Goal: Communication & Community: Answer question/provide support

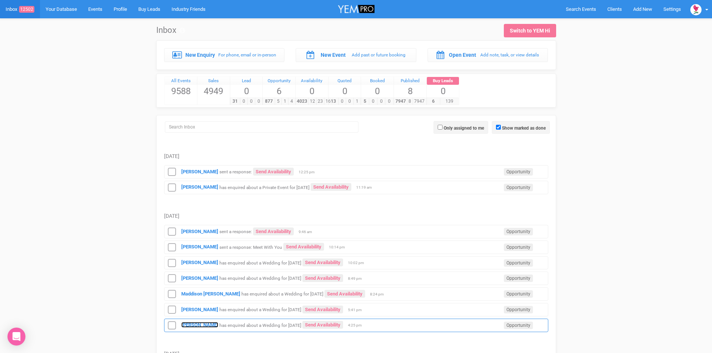
click at [187, 325] on strong "[PERSON_NAME]" at bounding box center [199, 325] width 37 height 6
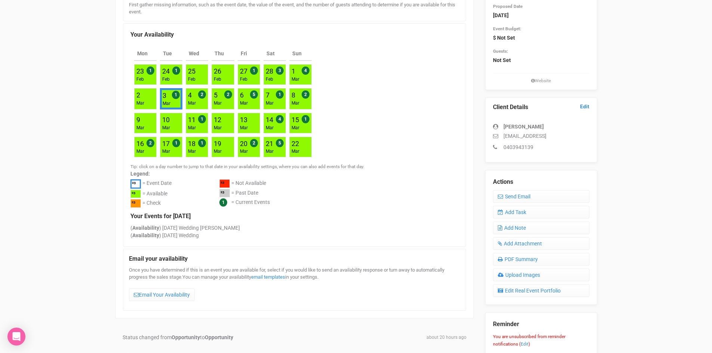
scroll to position [150, 0]
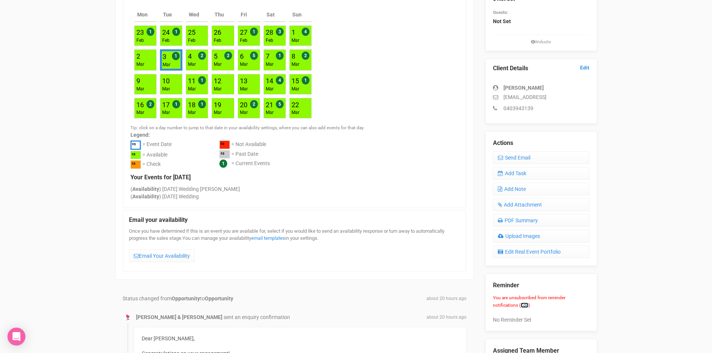
click at [526, 305] on link "Edit" at bounding box center [525, 305] width 8 height 5
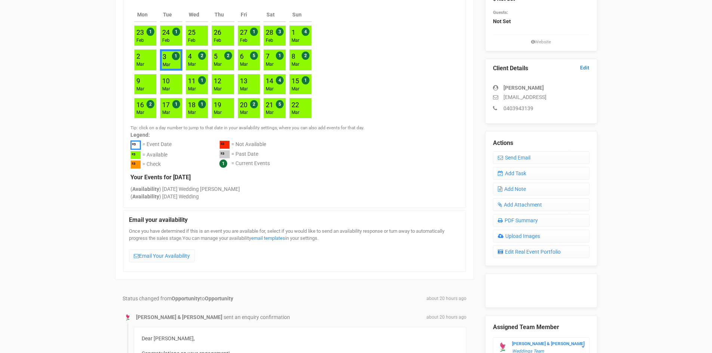
scroll to position [0, 0]
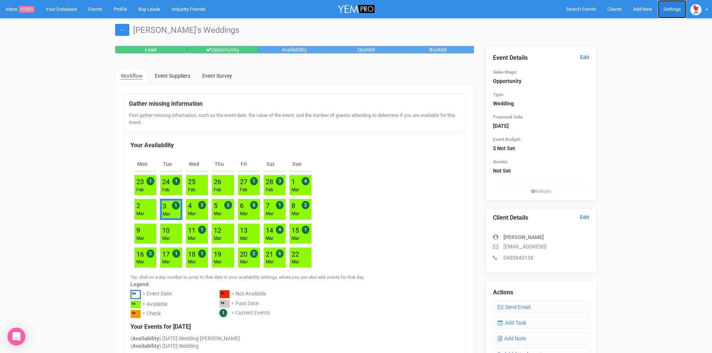
click at [678, 9] on link "Settings" at bounding box center [672, 9] width 29 height 18
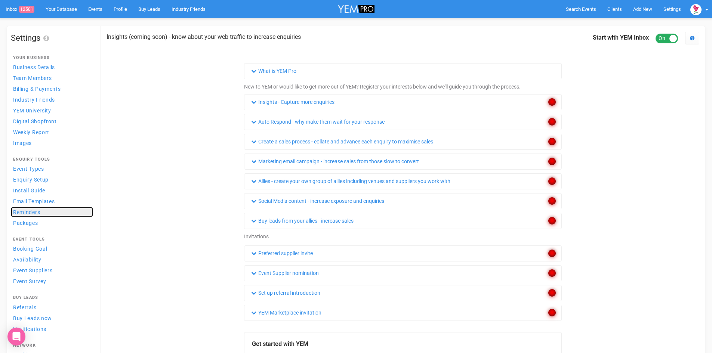
click at [28, 213] on span "Reminders" at bounding box center [26, 212] width 27 height 6
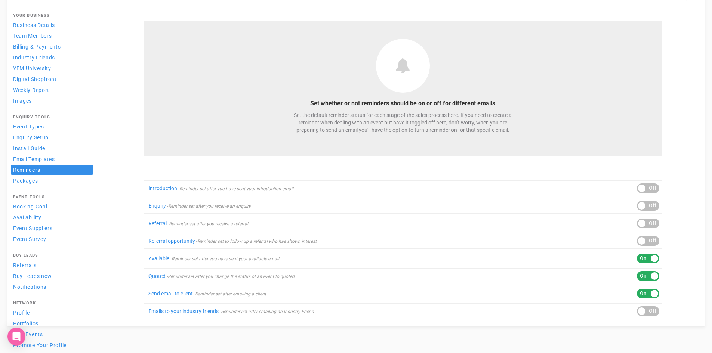
scroll to position [43, 0]
click at [36, 288] on span "Notifications" at bounding box center [29, 286] width 33 height 6
select select
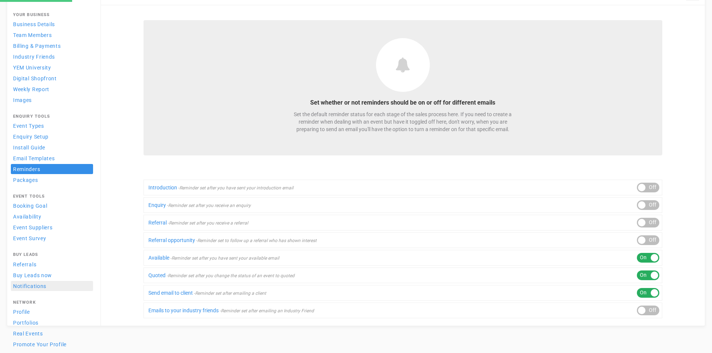
select select
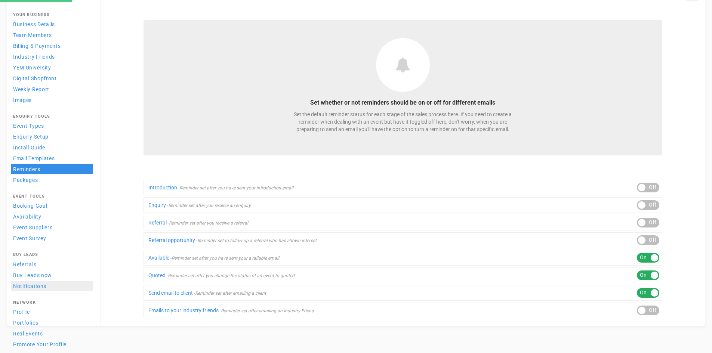
select select
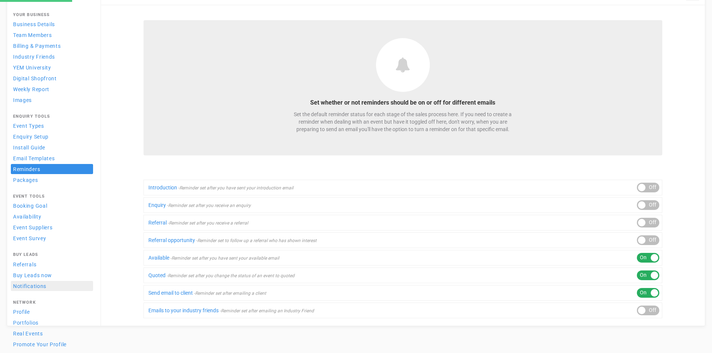
select select
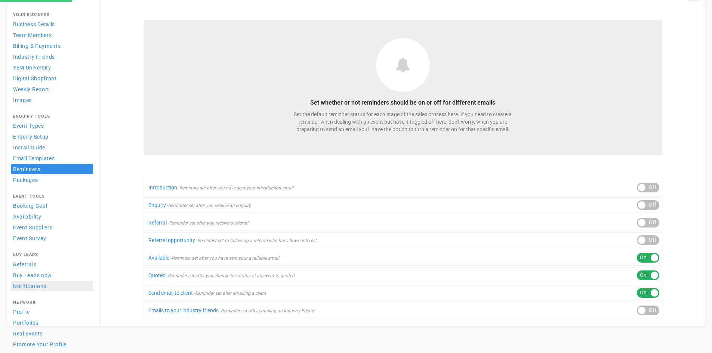
select select
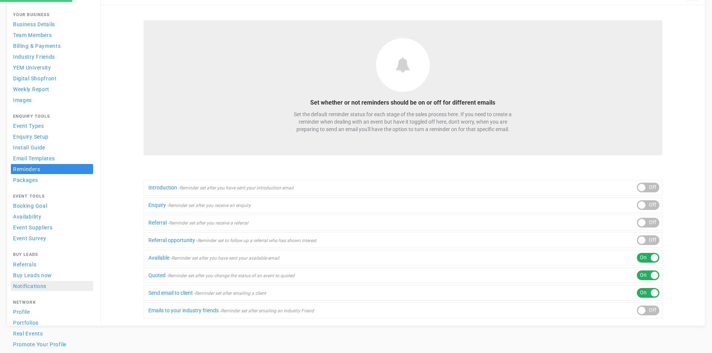
select select
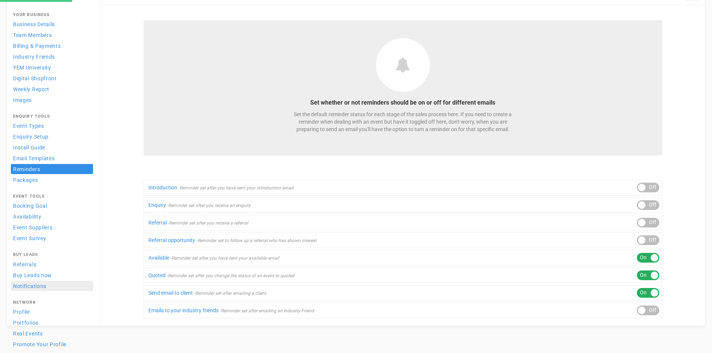
select select
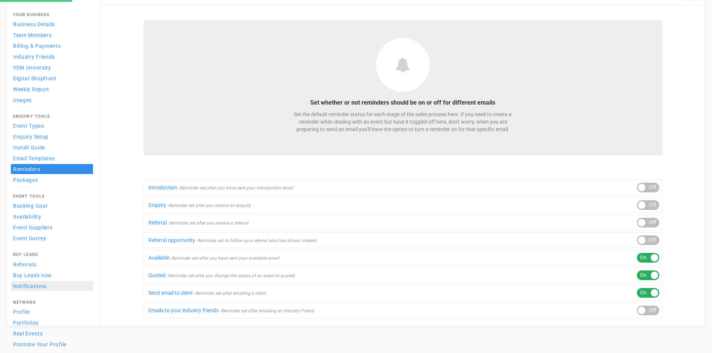
select select
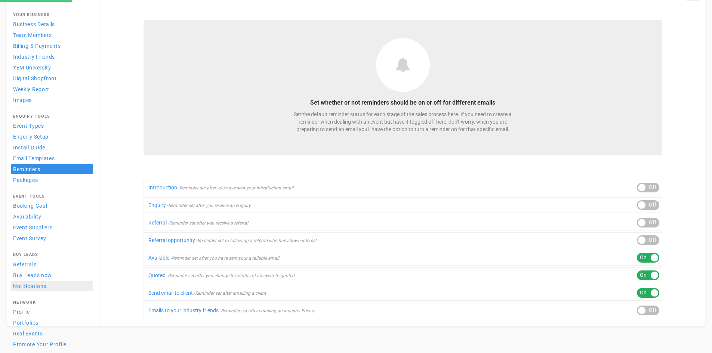
select select
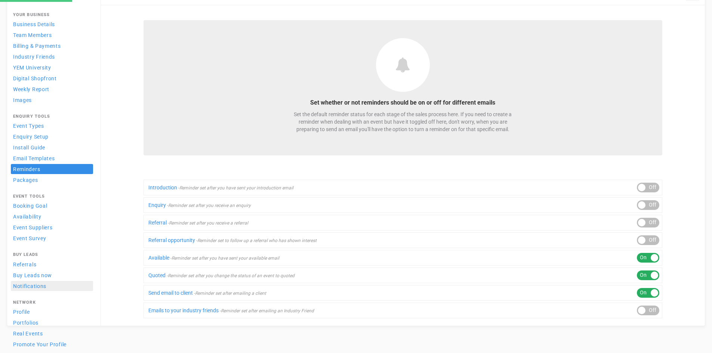
select select
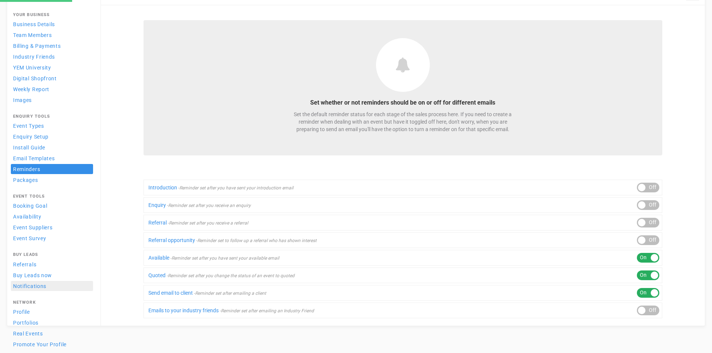
select select
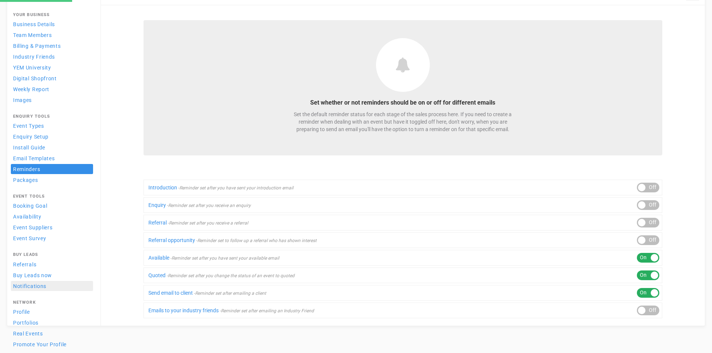
select select
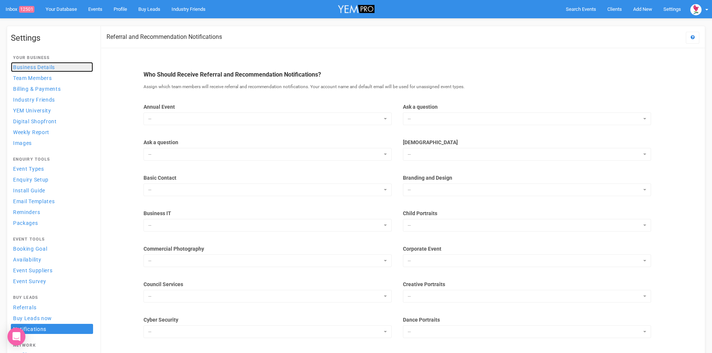
click at [50, 68] on span "Business Details" at bounding box center [34, 67] width 42 height 6
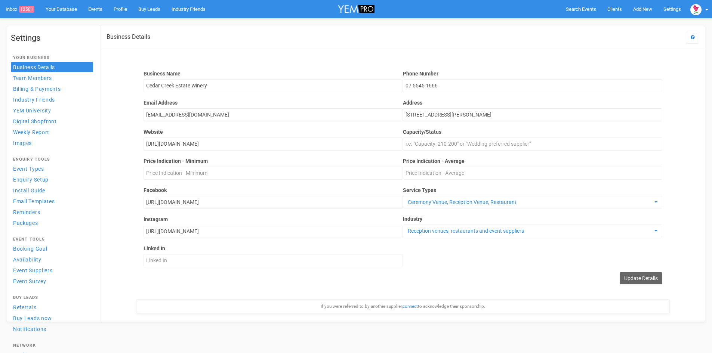
scroll to position [81, 0]
click at [29, 180] on span "Enquiry Setup" at bounding box center [31, 180] width 36 height 6
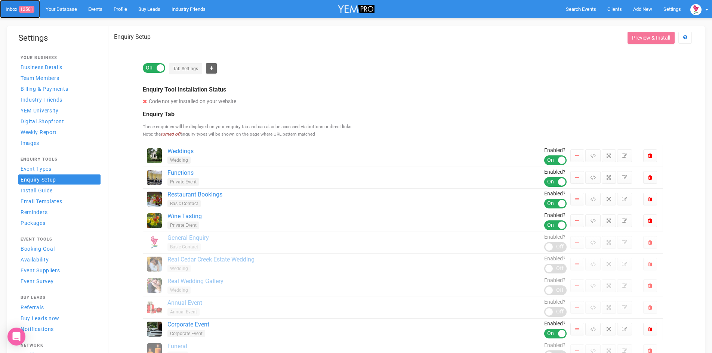
click at [15, 7] on link "Inbox 12501" at bounding box center [20, 9] width 40 height 18
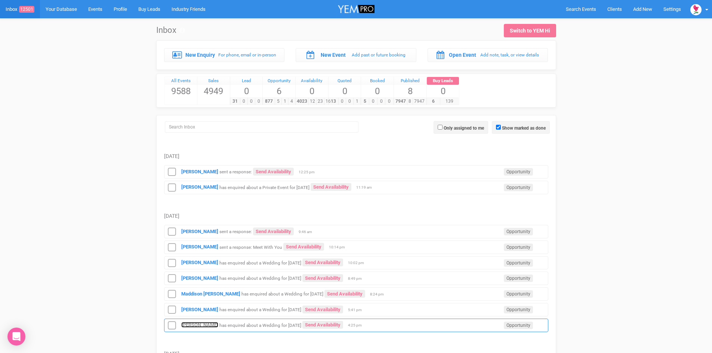
click at [202, 326] on strong "[PERSON_NAME]" at bounding box center [199, 325] width 37 height 6
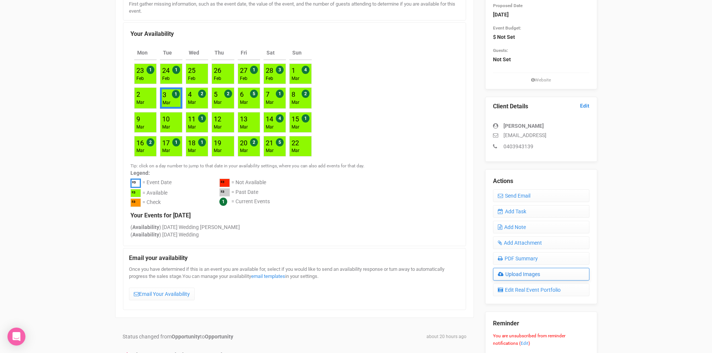
scroll to position [112, 0]
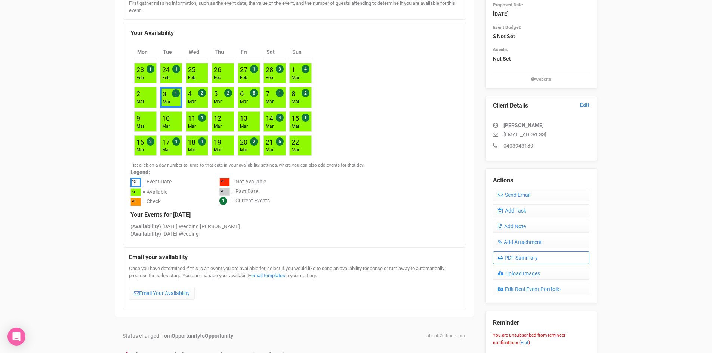
click at [533, 261] on link "PDF Summary" at bounding box center [541, 258] width 96 height 13
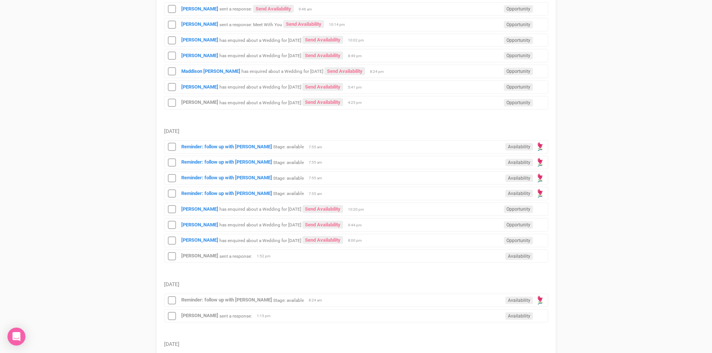
scroll to position [262, 0]
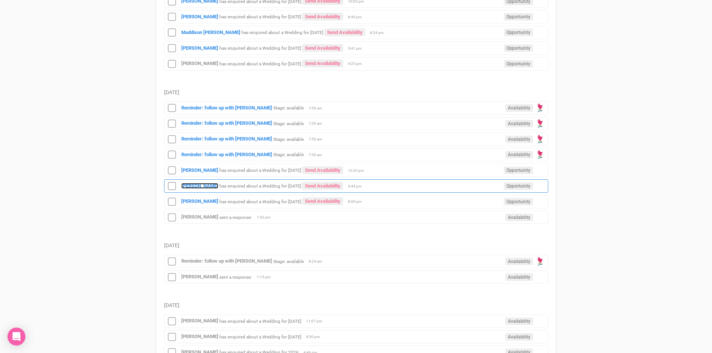
click at [195, 186] on strong "[PERSON_NAME]" at bounding box center [199, 186] width 37 height 6
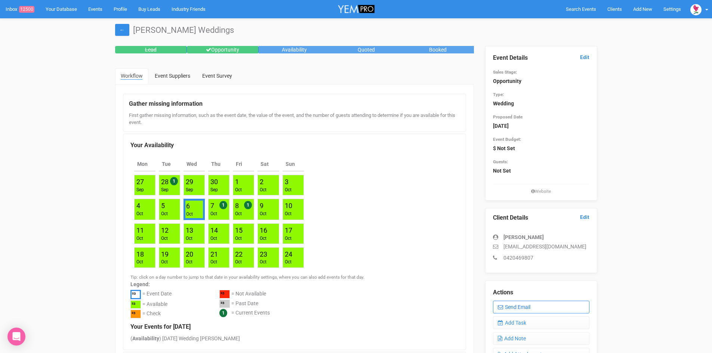
click at [511, 307] on link "Send Email" at bounding box center [541, 307] width 96 height 13
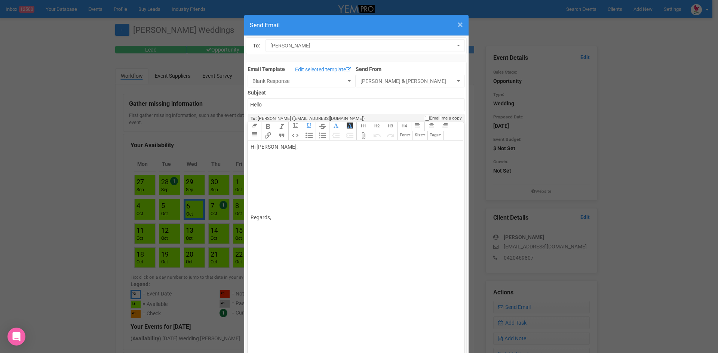
click at [457, 23] on span "×" at bounding box center [460, 25] width 6 height 12
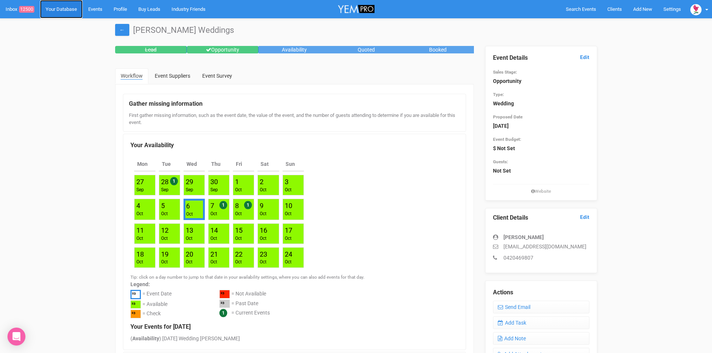
click at [56, 9] on link "Your Database" at bounding box center [61, 9] width 43 height 18
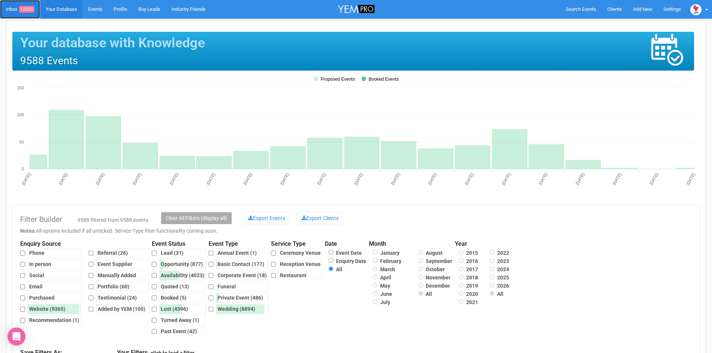
click at [7, 6] on link "Inbox 12500" at bounding box center [20, 9] width 40 height 19
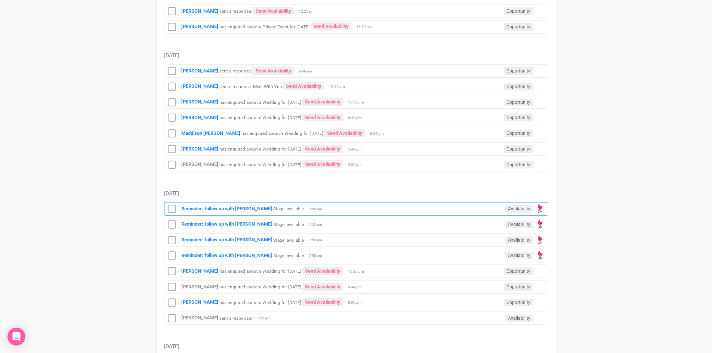
scroll to position [187, 0]
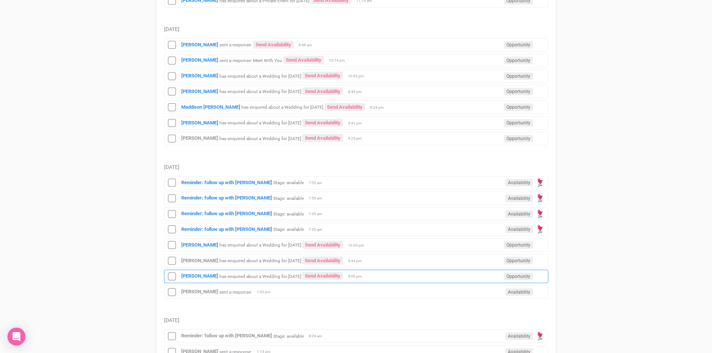
click at [389, 276] on div "Kirstyn Beattie has enquired about a Wedding for 3rd March 2026 Send Availabili…" at bounding box center [356, 276] width 384 height 13
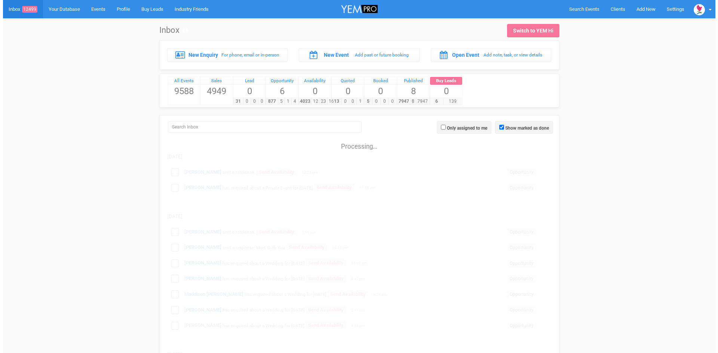
scroll to position [187, 0]
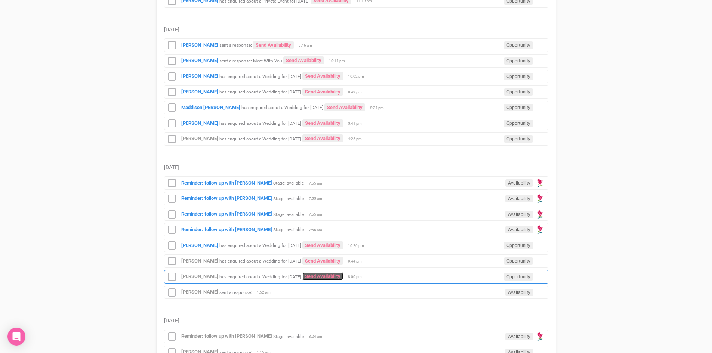
click at [319, 274] on link "Send Availability" at bounding box center [322, 276] width 41 height 8
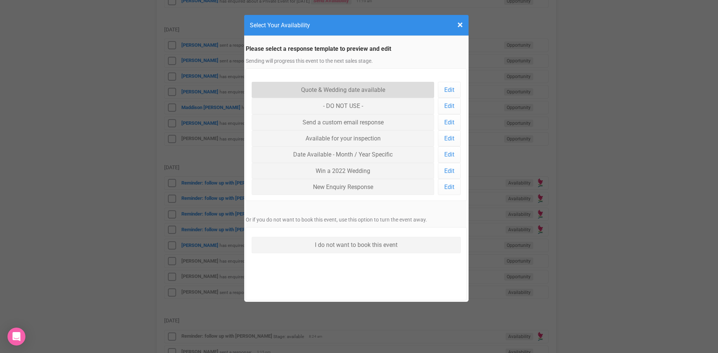
click at [327, 92] on link "Quote & Wedding date available" at bounding box center [343, 90] width 183 height 16
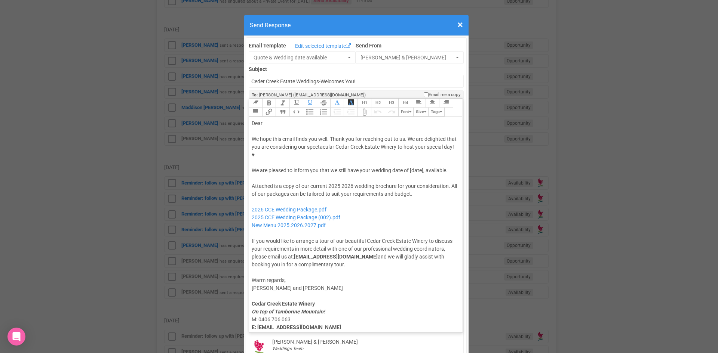
click at [290, 120] on div "Dear" at bounding box center [355, 124] width 206 height 8
drag, startPoint x: 422, startPoint y: 148, endPoint x: 408, endPoint y: 151, distance: 13.7
click at [408, 151] on div "We hope this email finds you well. Thank you for reaching out to us. We are del…" at bounding box center [355, 154] width 206 height 39
drag, startPoint x: 321, startPoint y: 157, endPoint x: 409, endPoint y: 144, distance: 88.8
click at [409, 144] on div "We hope this email finds you well. Thank you for reaching out to us. We are del…" at bounding box center [355, 154] width 206 height 39
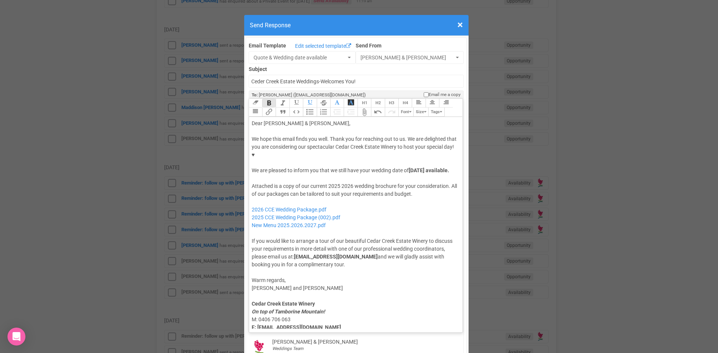
click at [271, 99] on button "Bold" at bounding box center [268, 103] width 13 height 9
click at [278, 99] on button "Italic" at bounding box center [281, 103] width 13 height 9
click at [325, 153] on div "We hope this email finds you well. Thank you for reaching out to us. We are del…" at bounding box center [355, 154] width 206 height 39
drag, startPoint x: 338, startPoint y: 170, endPoint x: 326, endPoint y: 172, distance: 12.1
click at [326, 182] on div "Attached is a copy of our current 2025 2026 wedding brochure for your considera…" at bounding box center [355, 225] width 206 height 86
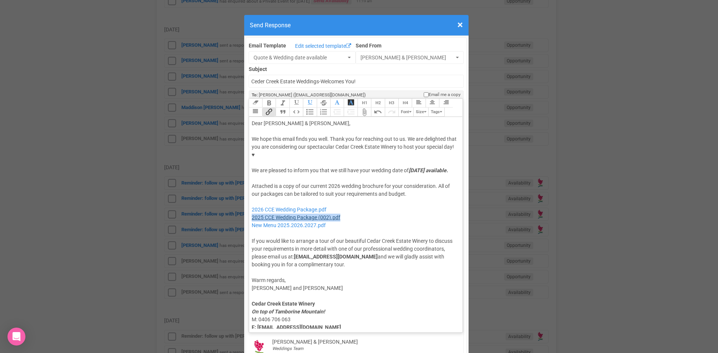
drag, startPoint x: 341, startPoint y: 202, endPoint x: 249, endPoint y: 203, distance: 92.0
click at [252, 203] on div "Attached is a copy of our current 2026 wedding brochure for your consideration.…" at bounding box center [355, 225] width 206 height 86
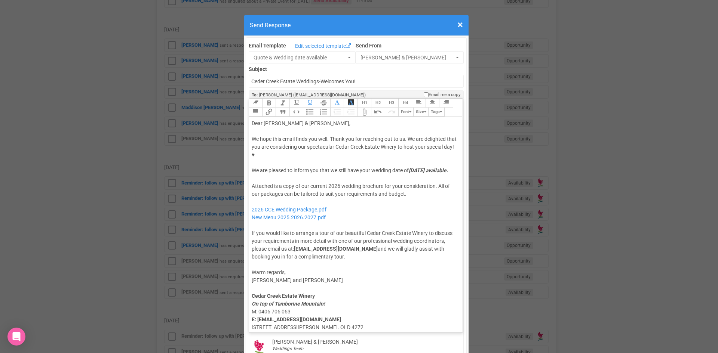
click at [260, 187] on div "Attached is a copy of our current 2026 wedding brochure for your consideration.…" at bounding box center [355, 221] width 206 height 78
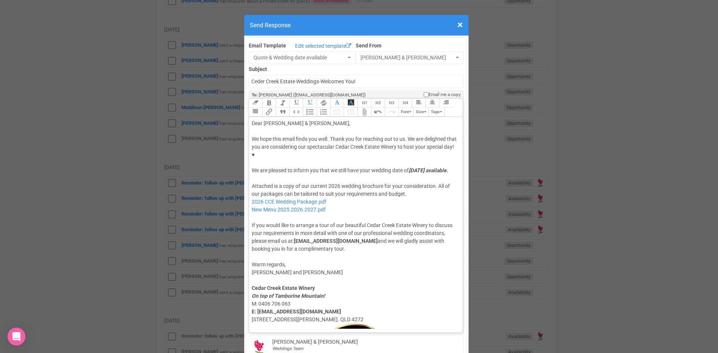
click at [261, 201] on div "Attached is a copy of our current 2026 wedding brochure for your consideration.…" at bounding box center [355, 217] width 206 height 71
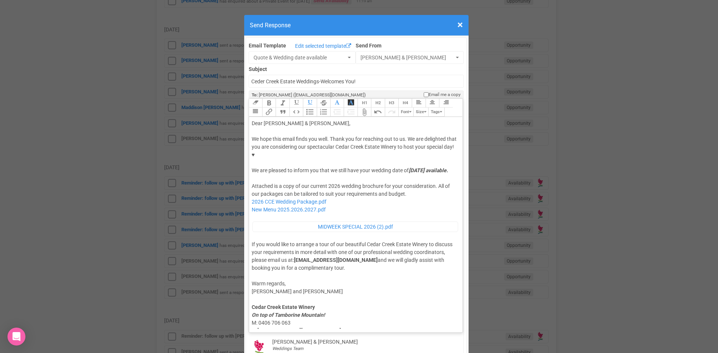
click at [301, 199] on div "Attached is a copy of our current 2026 wedding brochure for your consideration.…" at bounding box center [355, 226] width 206 height 89
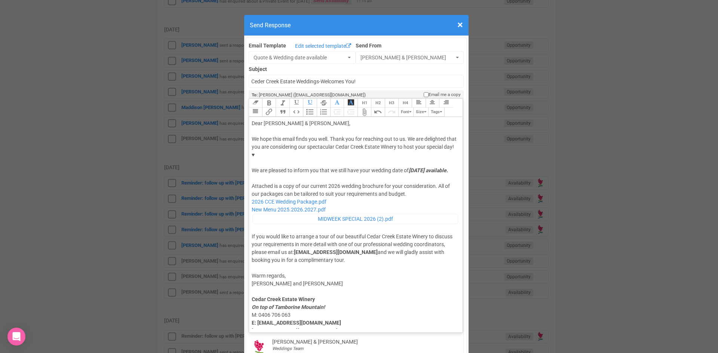
click at [334, 216] on div "Attached is a copy of our current 2026 wedding brochure for your consideration.…" at bounding box center [355, 222] width 206 height 81
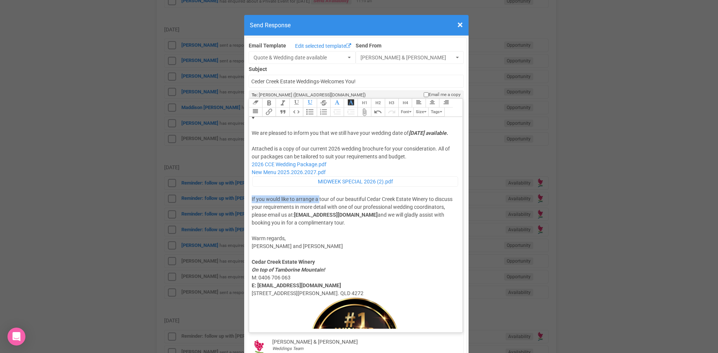
drag, startPoint x: 316, startPoint y: 181, endPoint x: 249, endPoint y: 182, distance: 66.5
click at [252, 182] on div "Attached is a copy of our current 2026 wedding brochure for your consideration.…" at bounding box center [355, 185] width 206 height 81
click at [426, 199] on div "Attached is a copy of our current 2026 wedding brochure for your consideration.…" at bounding box center [355, 185] width 206 height 81
drag, startPoint x: 304, startPoint y: 217, endPoint x: 379, endPoint y: 198, distance: 77.5
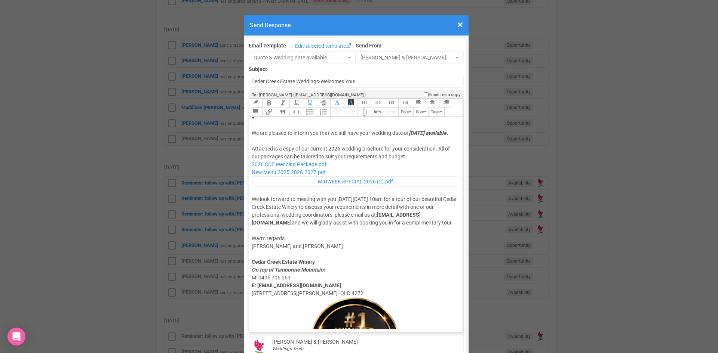
click at [379, 198] on div "Attached is a copy of our current 2026 wedding brochure for your consideration.…" at bounding box center [355, 185] width 206 height 81
type trix-editor "<div>Dear Kirstyn &amp; Jamie,</div><div><strong>&nbsp;</strong></div><div>We h…"
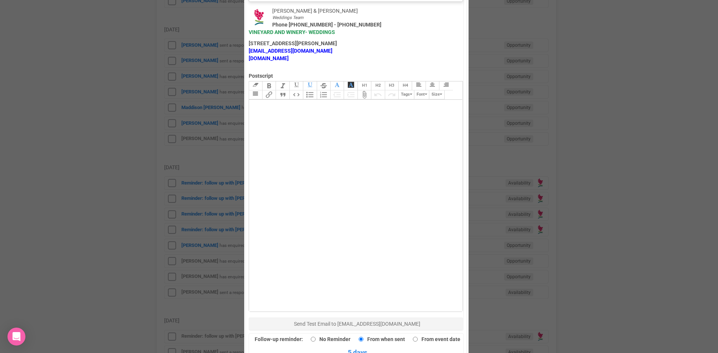
scroll to position [449, 0]
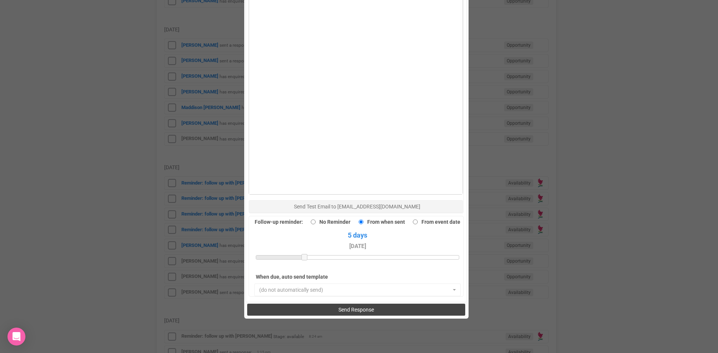
click at [358, 307] on span "Send Response" at bounding box center [356, 310] width 36 height 6
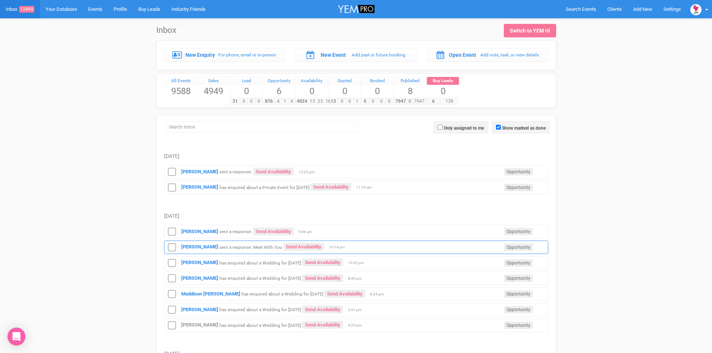
click at [256, 248] on small "sent a response: Meet With You" at bounding box center [250, 246] width 63 height 5
click at [198, 231] on strong "Simone Bellette" at bounding box center [199, 232] width 37 height 6
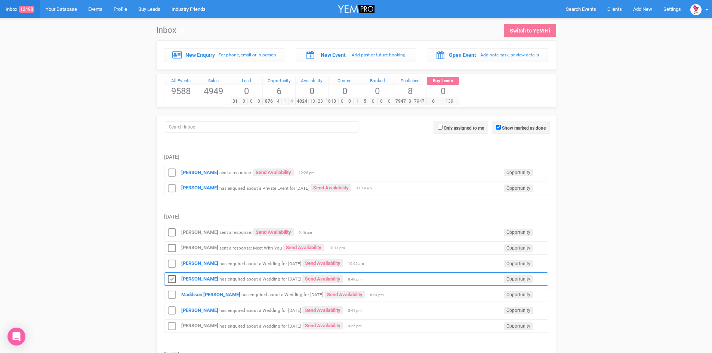
click at [172, 280] on icon at bounding box center [171, 280] width 11 height 10
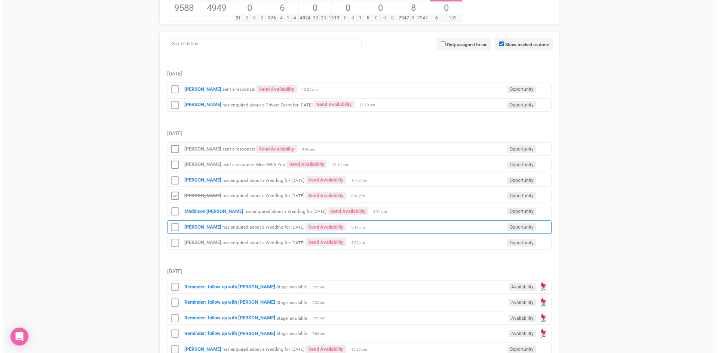
scroll to position [112, 0]
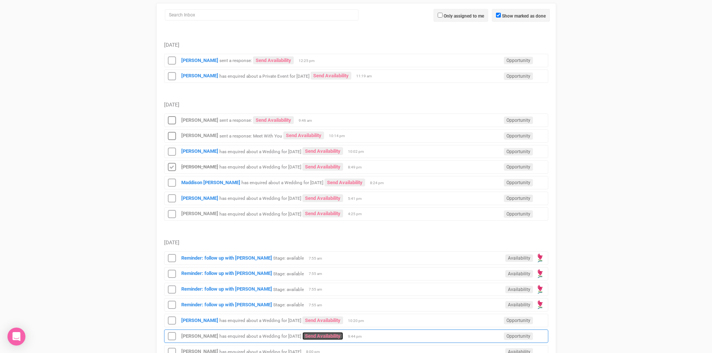
click at [325, 336] on link "Send Availability" at bounding box center [322, 336] width 41 height 8
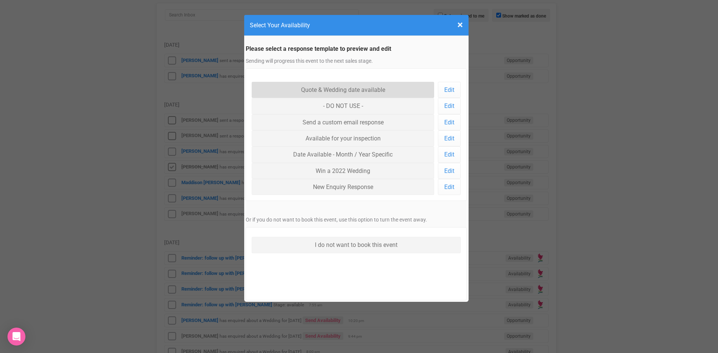
click at [341, 88] on link "Quote & Wedding date available" at bounding box center [343, 90] width 183 height 16
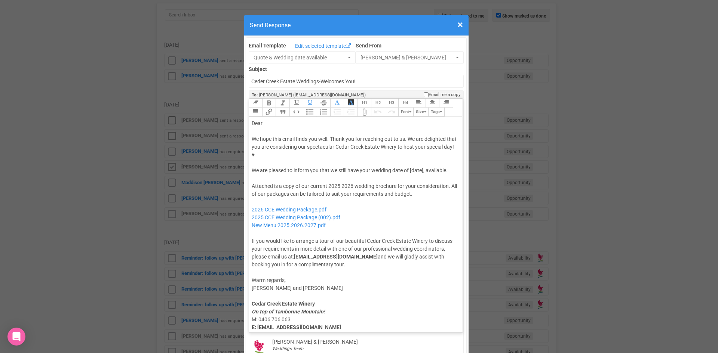
click at [266, 120] on div "Dear" at bounding box center [355, 124] width 206 height 8
drag, startPoint x: 422, startPoint y: 149, endPoint x: 408, endPoint y: 150, distance: 14.2
click at [408, 150] on div "We hope this email finds you well. Thank you for reaching out to us. We are del…" at bounding box center [355, 154] width 206 height 39
click at [257, 154] on div "We hope this email finds you well. Thank you for reaching out to us. We are del…" at bounding box center [355, 154] width 206 height 39
drag, startPoint x: 312, startPoint y: 154, endPoint x: 410, endPoint y: 145, distance: 98.0
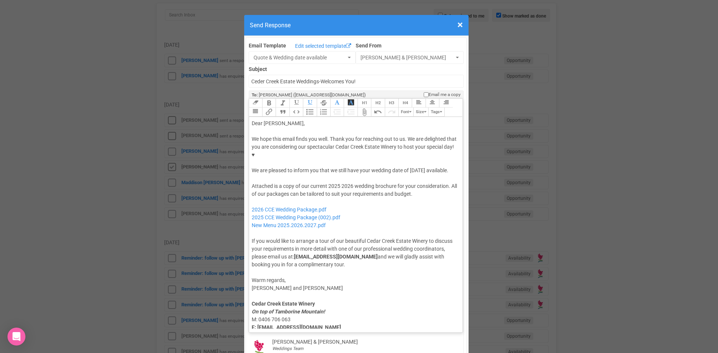
click at [410, 145] on div "We hope this email finds you well. Thank you for reaching out to us. We are del…" at bounding box center [355, 154] width 206 height 39
click at [357, 158] on trix-editor "Dear Casey, We hope this email finds you well. Thank you for reaching out to us…" at bounding box center [356, 223] width 214 height 212
drag, startPoint x: 308, startPoint y: 153, endPoint x: 408, endPoint y: 144, distance: 99.9
click at [408, 144] on div "We hope this email finds you well. Thank you for reaching out to us. We are del…" at bounding box center [355, 154] width 206 height 39
click at [280, 99] on button "Italic" at bounding box center [281, 103] width 13 height 9
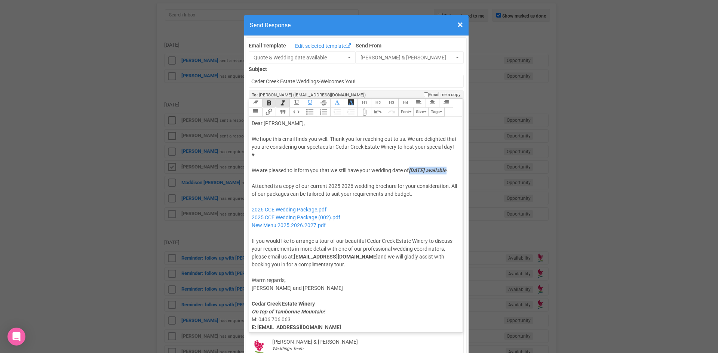
click at [267, 99] on button "Bold" at bounding box center [268, 103] width 13 height 9
click at [323, 135] on div "We hope this email finds you well. Thank you for reaching out to us. We are del…" at bounding box center [355, 154] width 206 height 39
drag, startPoint x: 338, startPoint y: 169, endPoint x: 326, endPoint y: 172, distance: 11.8
click at [326, 182] on div "Attached is a copy of our current 2025 2026 wedding brochure for your considera…" at bounding box center [355, 225] width 206 height 86
drag, startPoint x: 339, startPoint y: 202, endPoint x: 249, endPoint y: 204, distance: 90.1
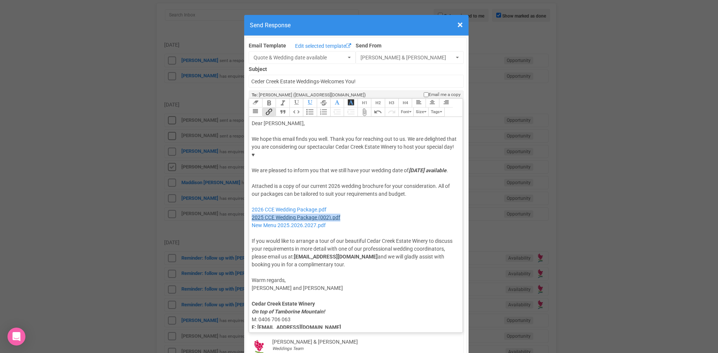
click at [252, 204] on div "Attached is a copy of our current 2026 wedding brochure for your consideration.…" at bounding box center [355, 225] width 206 height 86
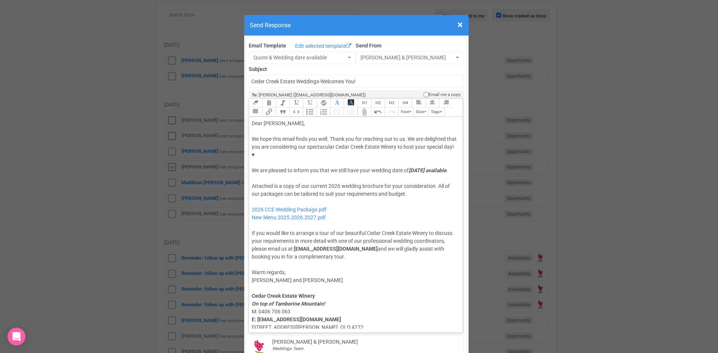
click at [253, 186] on div "Attached is a copy of our current 2026 wedding brochure for your consideration.…" at bounding box center [355, 221] width 206 height 78
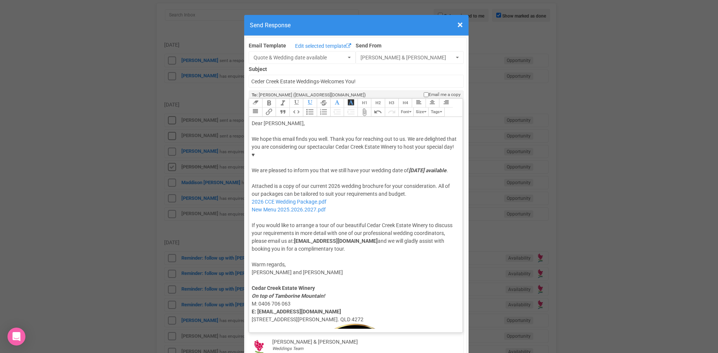
click at [262, 200] on div "Attached is a copy of our current 2026 wedding brochure for your consideration.…" at bounding box center [355, 217] width 206 height 71
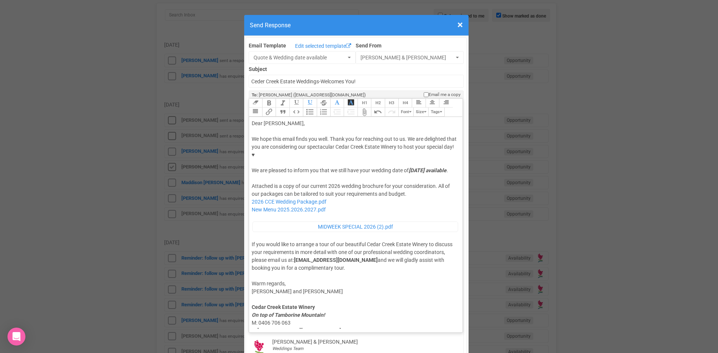
drag, startPoint x: 327, startPoint y: 201, endPoint x: 323, endPoint y: 201, distance: 4.1
click at [323, 201] on div "Attached is a copy of our current 2026 wedding brochure for your consideration.…" at bounding box center [355, 226] width 206 height 89
type trix-editor "<div>Dear Casey,</div><div><strong>&nbsp;</strong></div><div>We hope this email…"
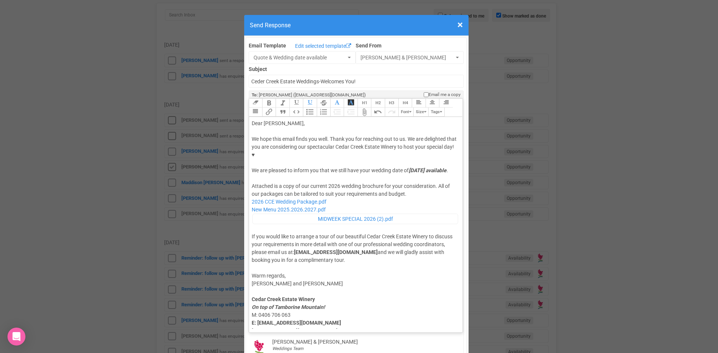
click at [339, 217] on div "Attached is a copy of our current 2026 wedding brochure for your consideration.…" at bounding box center [355, 222] width 206 height 81
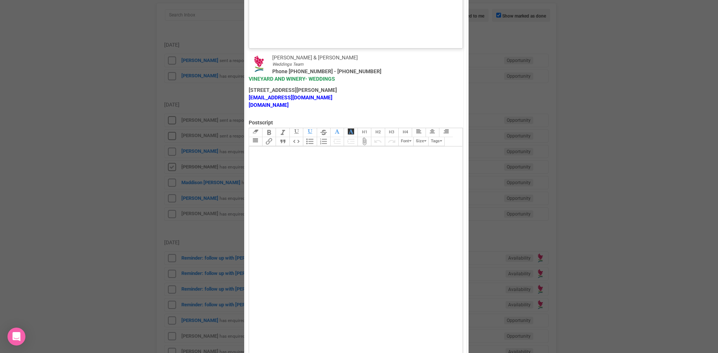
scroll to position [411, 0]
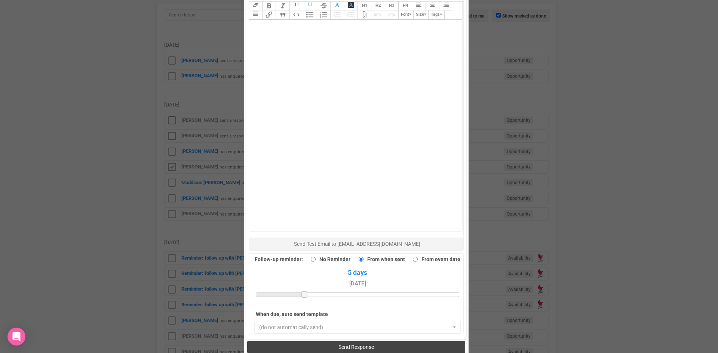
click at [301, 341] on button "Send Response" at bounding box center [356, 347] width 218 height 12
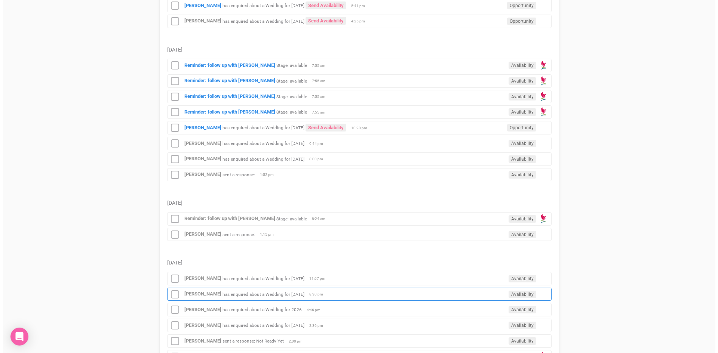
scroll to position [224, 0]
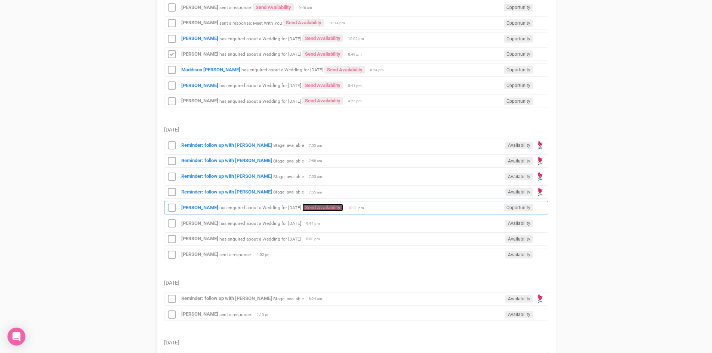
click at [336, 208] on link "Send Availability" at bounding box center [322, 208] width 41 height 8
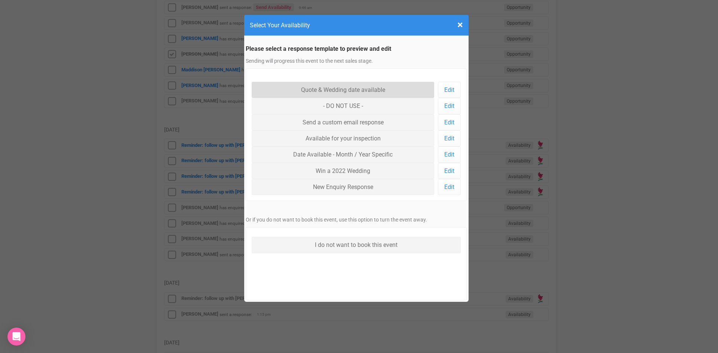
click at [320, 87] on link "Quote & Wedding date available" at bounding box center [343, 90] width 183 height 16
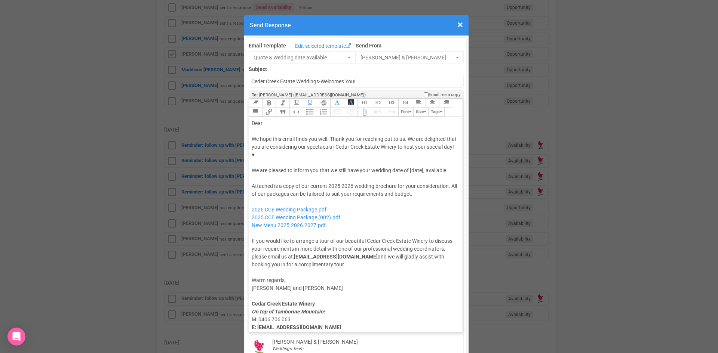
click at [303, 120] on div "Dear" at bounding box center [355, 124] width 206 height 8
drag, startPoint x: 422, startPoint y: 145, endPoint x: 409, endPoint y: 148, distance: 14.0
click at [409, 148] on div "We hope this email finds you well. Thank you for reaching out to us. We are del…" at bounding box center [355, 154] width 206 height 39
drag, startPoint x: 320, startPoint y: 156, endPoint x: 407, endPoint y: 144, distance: 87.6
click at [407, 144] on div "We hope this email finds you well. Thank you for reaching out to us. We are del…" at bounding box center [355, 154] width 206 height 39
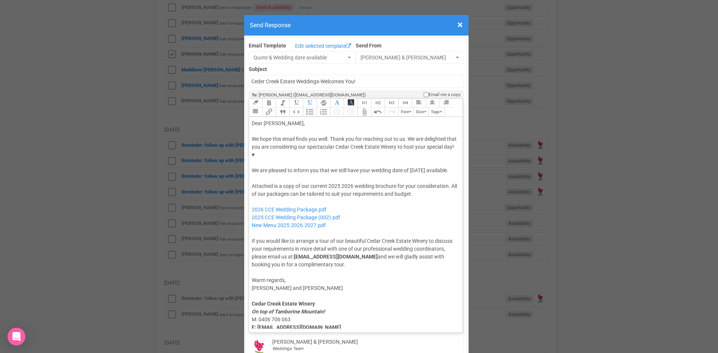
click at [282, 99] on button "Italic" at bounding box center [281, 103] width 13 height 9
click at [268, 99] on button "Bold" at bounding box center [268, 103] width 13 height 9
click at [336, 182] on div "Attached is a copy of our current 2025 2026 wedding brochure for your considera…" at bounding box center [355, 225] width 206 height 86
drag, startPoint x: 336, startPoint y: 169, endPoint x: 326, endPoint y: 169, distance: 10.8
click at [331, 182] on div "Attached is a copy of our current 2025 2026 wedding brochure for your considera…" at bounding box center [355, 225] width 206 height 86
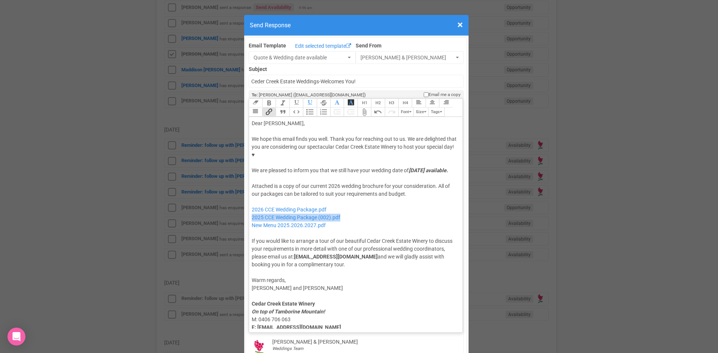
drag, startPoint x: 345, startPoint y: 202, endPoint x: 245, endPoint y: 199, distance: 99.8
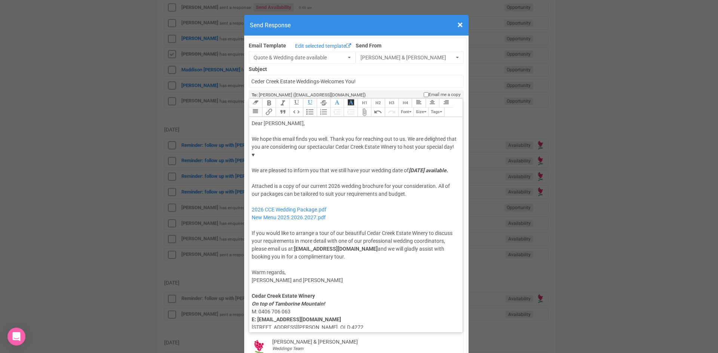
click at [259, 188] on div "Attached is a copy of our current 2026 wedding brochure for your consideration.…" at bounding box center [355, 221] width 206 height 78
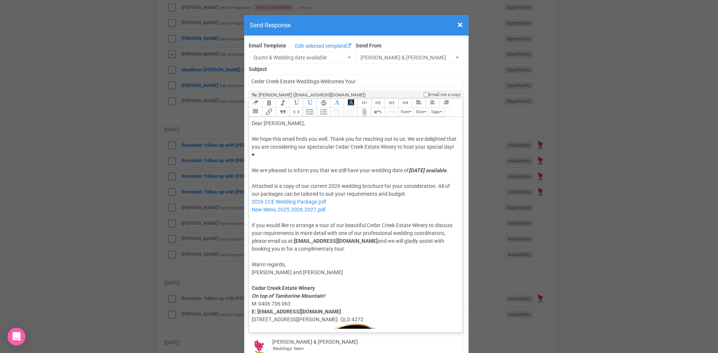
click at [258, 201] on div "Attached is a copy of our current 2026 wedding brochure for your consideration.…" at bounding box center [355, 217] width 206 height 71
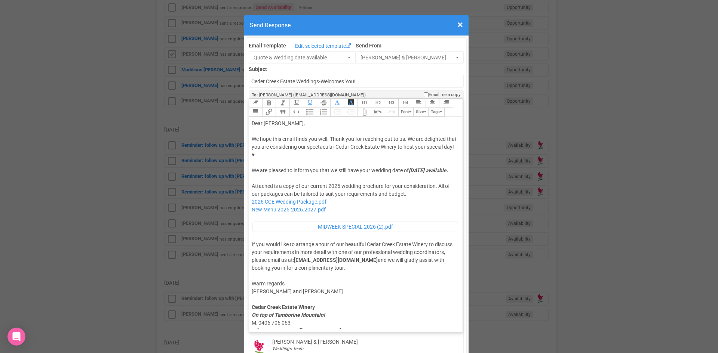
click at [300, 204] on div "Attached is a copy of our current 2026 wedding brochure for your consideration.…" at bounding box center [355, 226] width 206 height 89
type trix-editor "<lor>Ipsu Dolors,</ame><con><adipis>&elit;</seddoe></tem><inc>Ut labo etdo magn…"
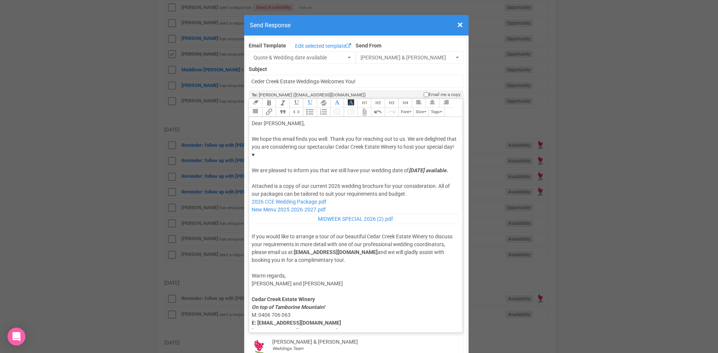
click at [301, 215] on div "Attached is a copy of our current 2026 wedding brochure for your consideration.…" at bounding box center [355, 222] width 206 height 81
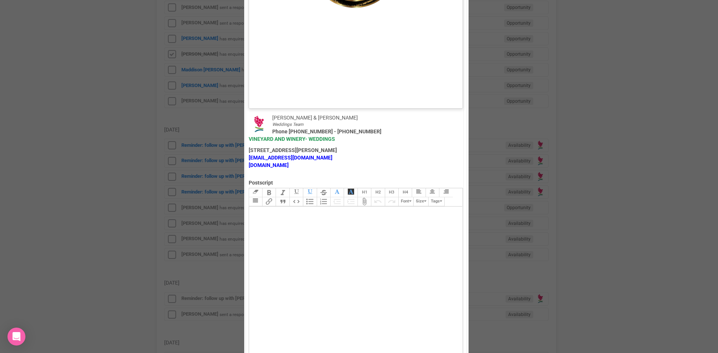
scroll to position [486, 0]
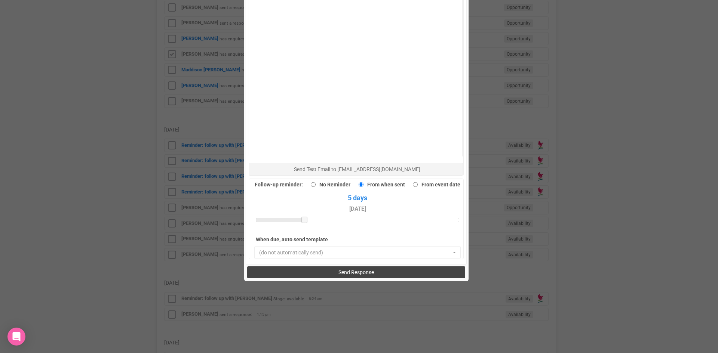
click at [318, 267] on button "Send Response" at bounding box center [356, 273] width 218 height 12
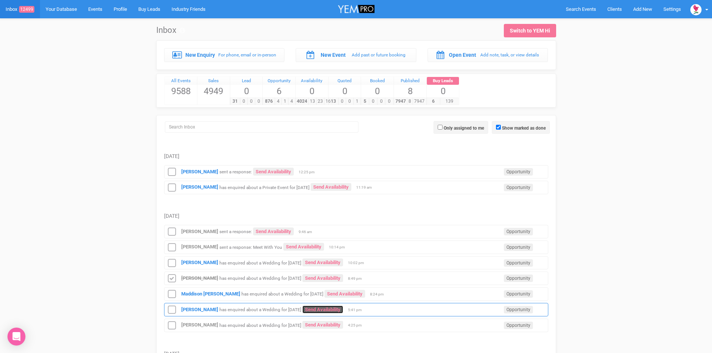
click at [328, 309] on link "Send Availability" at bounding box center [322, 310] width 41 height 8
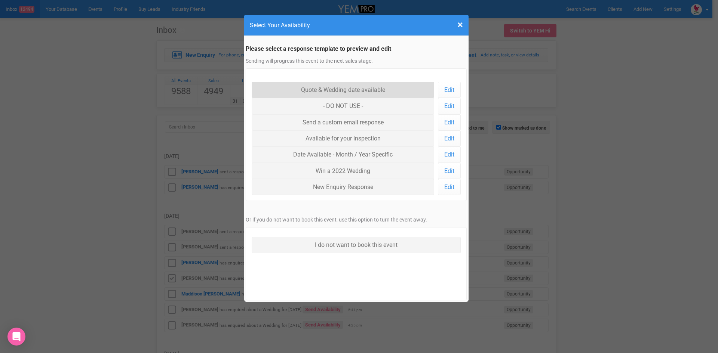
click at [329, 89] on link "Quote & Wedding date available" at bounding box center [343, 90] width 183 height 16
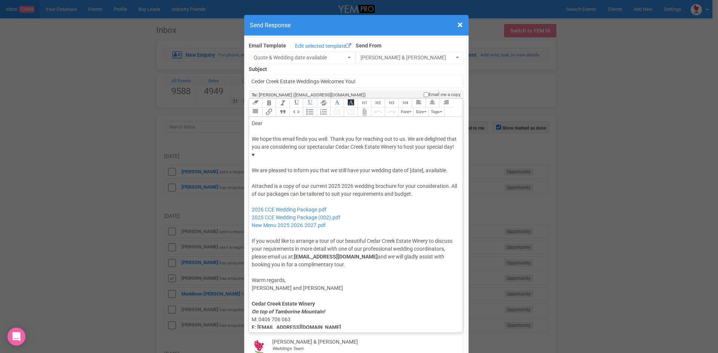
click at [283, 120] on div "Dear" at bounding box center [355, 124] width 206 height 8
drag, startPoint x: 423, startPoint y: 148, endPoint x: 359, endPoint y: 148, distance: 63.9
click at [359, 148] on div "We hope this email finds you well. Thank you for reaching out to us. We are del…" at bounding box center [355, 154] width 206 height 39
click at [426, 148] on div "We hope this email finds you well. Thank you for reaching out to us. We are del…" at bounding box center [355, 154] width 206 height 39
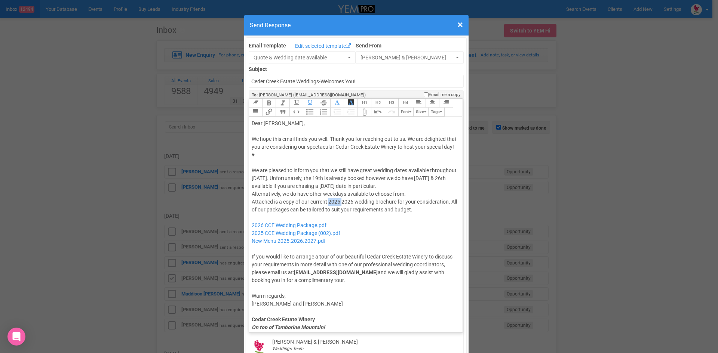
drag, startPoint x: 339, startPoint y: 187, endPoint x: 326, endPoint y: 187, distance: 13.1
click at [326, 198] on div "Attached is a copy of our current 2025 2026 wedding brochure for your considera…" at bounding box center [355, 241] width 206 height 86
drag, startPoint x: 342, startPoint y: 218, endPoint x: 250, endPoint y: 218, distance: 92.0
click at [252, 218] on div "Attached is a copy of our current 2026 wedding brochure for your consideration.…" at bounding box center [355, 241] width 206 height 86
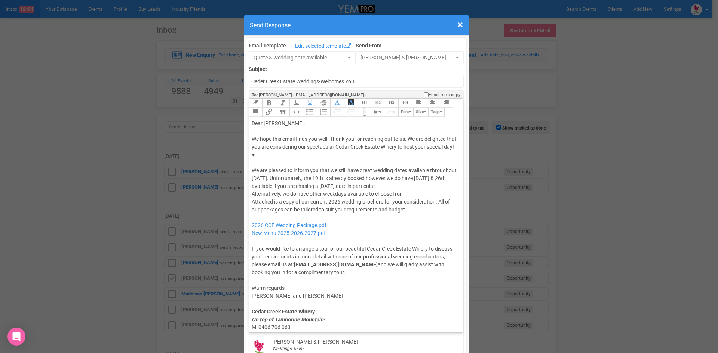
click at [267, 202] on div "Attached is a copy of our current 2026 wedding brochure for your consideration.…" at bounding box center [355, 237] width 206 height 78
type trix-editor "<div>Dear Alexa,</div><div><strong>&nbsp;</strong></div><div>We hope this email…"
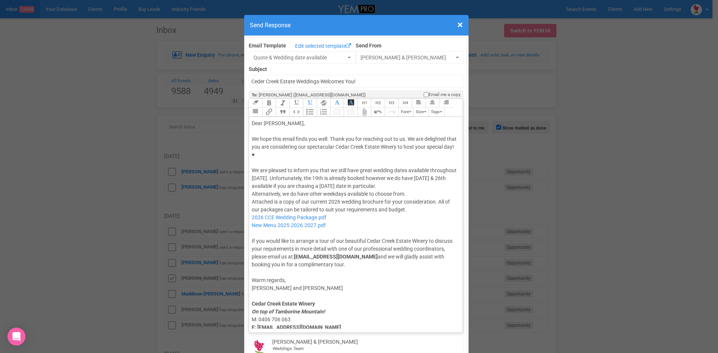
click at [268, 214] on div "Attached is a copy of our current 2026 wedding brochure for your consideration.…" at bounding box center [355, 233] width 206 height 71
click at [272, 215] on div "Attached is a copy of our current 2026 wedding brochure for your consideration.…" at bounding box center [355, 233] width 206 height 71
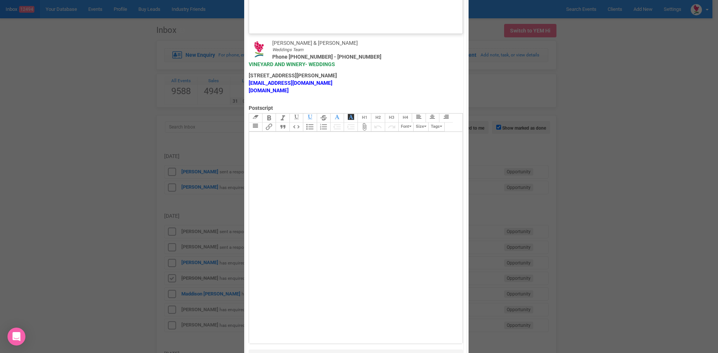
scroll to position [518, 0]
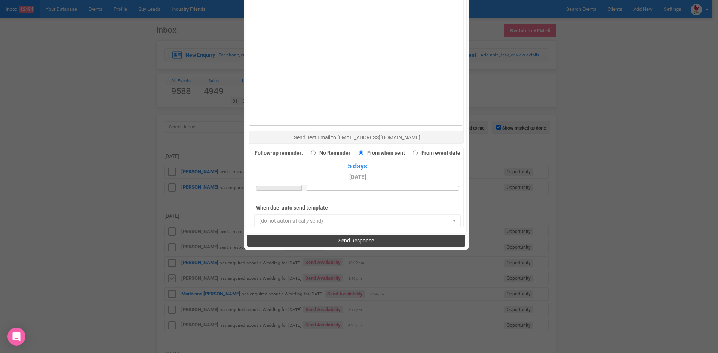
click at [331, 235] on button "Send Response" at bounding box center [356, 241] width 218 height 12
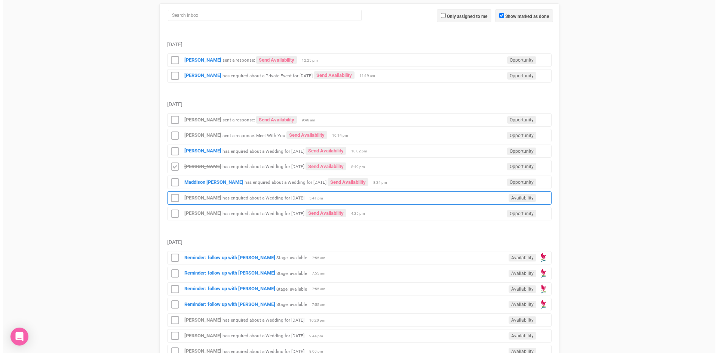
scroll to position [112, 0]
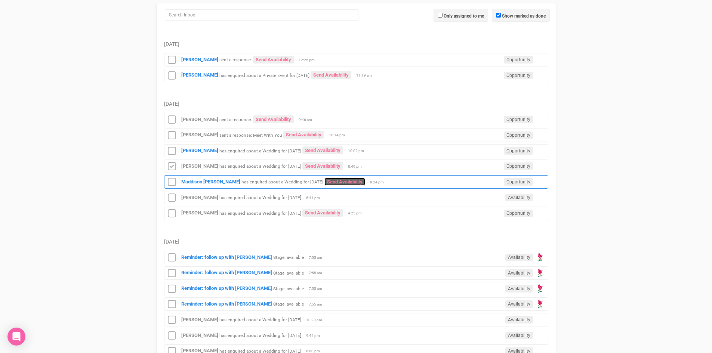
click at [327, 181] on link "Send Availability" at bounding box center [344, 182] width 41 height 8
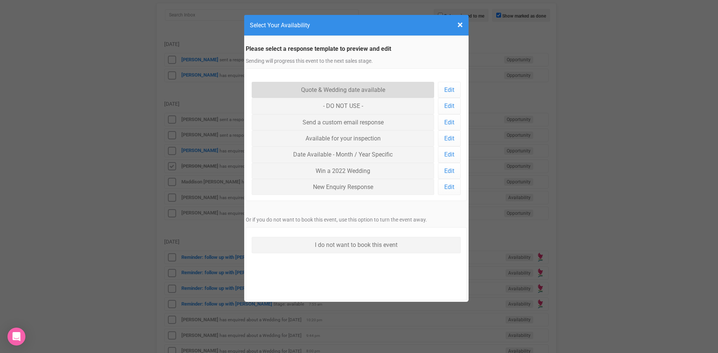
click at [324, 92] on link "Quote & Wedding date available" at bounding box center [343, 90] width 183 height 16
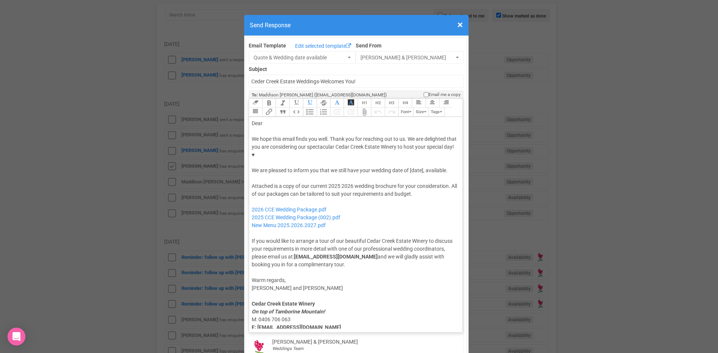
click at [283, 117] on trix-editor "Dear We hope this email finds you well. Thank you for reaching out to us. We ar…" at bounding box center [356, 223] width 214 height 212
drag, startPoint x: 423, startPoint y: 148, endPoint x: 409, endPoint y: 149, distance: 15.0
click at [409, 149] on div "We hope this email finds you well. Thank you for reaching out to us. We are del…" at bounding box center [355, 154] width 206 height 39
drag, startPoint x: 323, startPoint y: 157, endPoint x: 409, endPoint y: 146, distance: 85.9
click at [409, 146] on div "We hope this email finds you well. Thank you for reaching out to us. We are del…" at bounding box center [355, 154] width 206 height 39
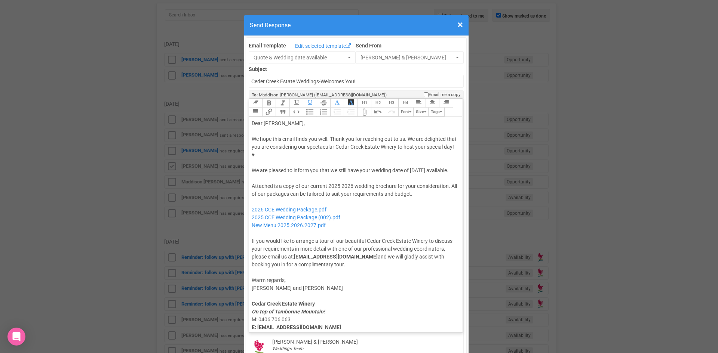
click at [278, 99] on button "Italic" at bounding box center [281, 103] width 13 height 9
click at [271, 99] on button "Bold" at bounding box center [268, 103] width 13 height 9
click at [306, 175] on div at bounding box center [355, 179] width 206 height 8
drag, startPoint x: 339, startPoint y: 172, endPoint x: 325, endPoint y: 172, distance: 13.8
click at [325, 182] on div "Attached is a copy of our current 2025 2026 wedding brochure for your considera…" at bounding box center [355, 225] width 206 height 86
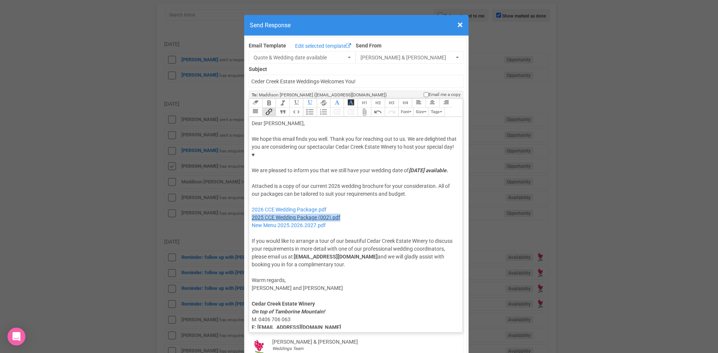
drag, startPoint x: 343, startPoint y: 203, endPoint x: 250, endPoint y: 203, distance: 92.7
click at [252, 203] on div "Attached is a copy of our current 2026 wedding brochure for your consideration.…" at bounding box center [355, 225] width 206 height 86
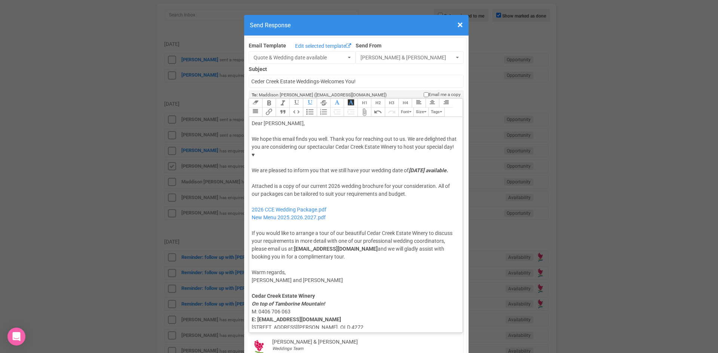
click at [255, 186] on div "Attached is a copy of our current 2026 wedding brochure for your consideration.…" at bounding box center [355, 221] width 206 height 78
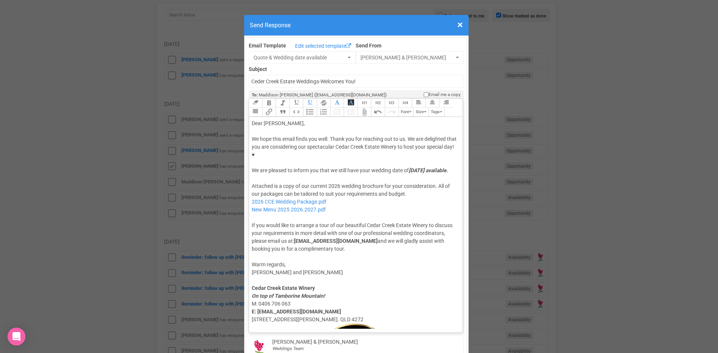
click at [256, 201] on div "Attached is a copy of our current 2026 wedding brochure for your consideration.…" at bounding box center [355, 217] width 206 height 71
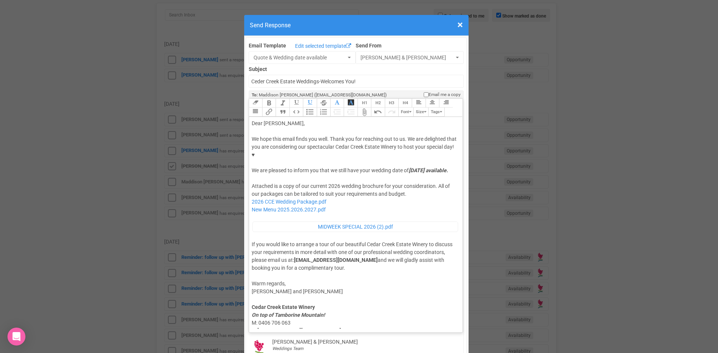
click at [308, 201] on div "Attached is a copy of our current 2026 wedding brochure for your consideration.…" at bounding box center [355, 226] width 206 height 89
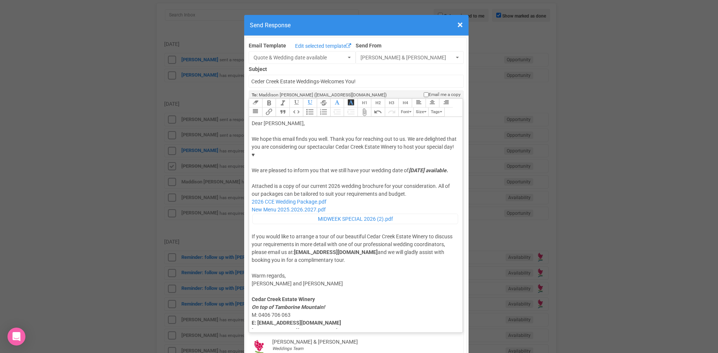
click at [330, 216] on div "Attached is a copy of our current 2026 wedding brochure for your consideration.…" at bounding box center [355, 222] width 206 height 81
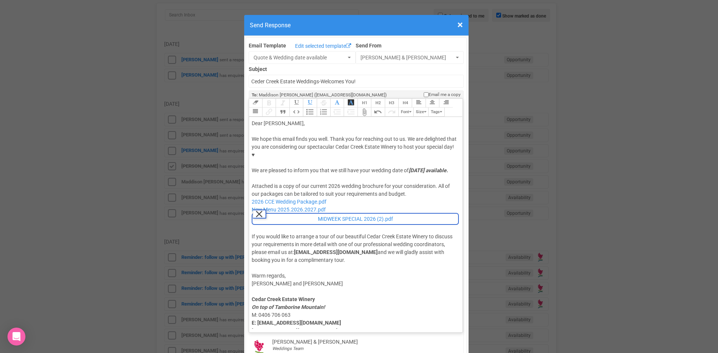
click at [284, 217] on div "Attached is a copy of our current 2026 wedding brochure for your consideration.…" at bounding box center [355, 222] width 206 height 81
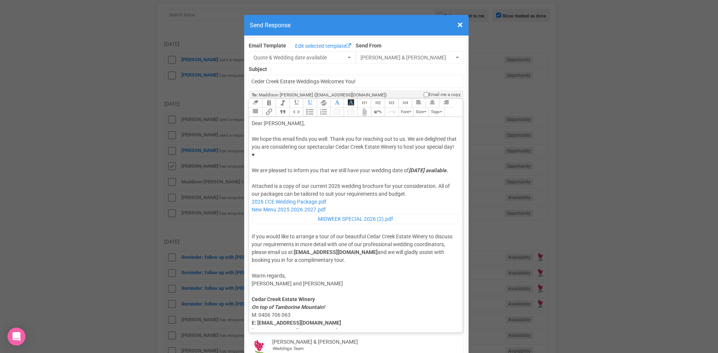
click at [252, 222] on div "Attached is a copy of our current 2026 wedding brochure for your consideration.…" at bounding box center [355, 222] width 206 height 81
type trix-editor "<div>Dear Maddison,</div><div><strong>&nbsp;</strong></div><div>We hope this em…"
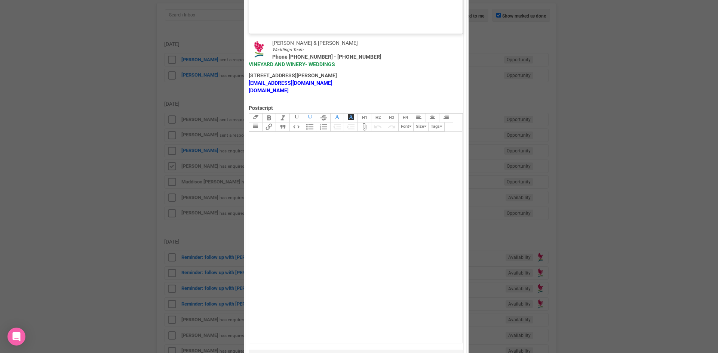
scroll to position [518, 0]
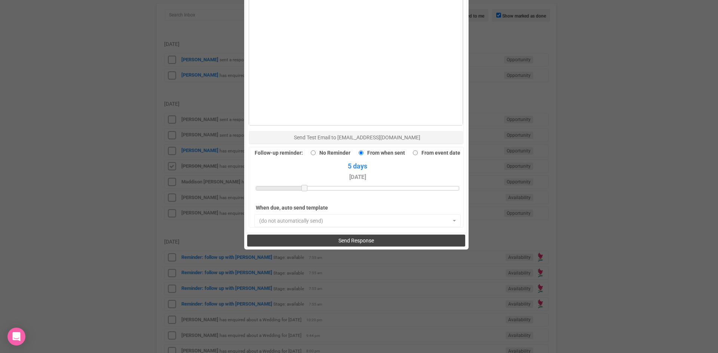
click at [361, 238] on span "Send Response" at bounding box center [356, 241] width 36 height 6
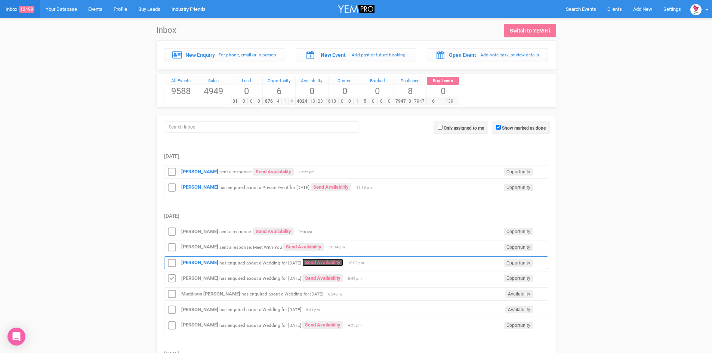
click at [312, 262] on link "Send Availability" at bounding box center [322, 263] width 41 height 8
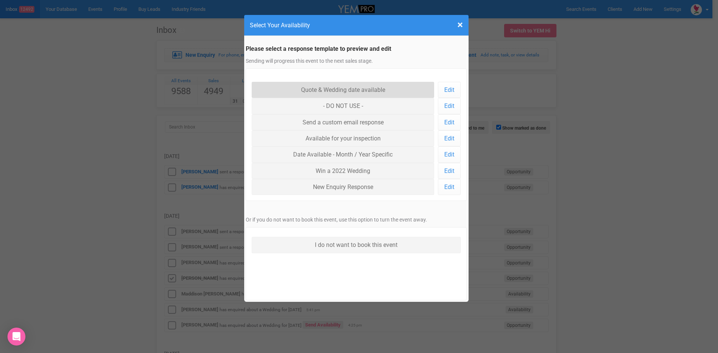
click at [339, 90] on link "Quote & Wedding date available" at bounding box center [343, 90] width 183 height 16
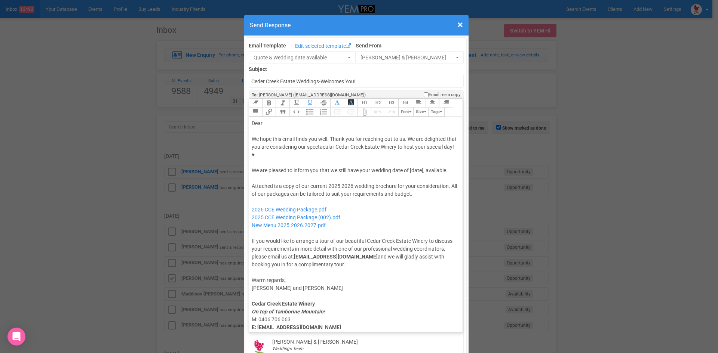
click at [283, 120] on div "Dear" at bounding box center [355, 124] width 206 height 8
drag, startPoint x: 422, startPoint y: 147, endPoint x: 409, endPoint y: 148, distance: 13.8
click at [409, 148] on div "We hope this email finds you well. Thank you for reaching out to us. We are del…" at bounding box center [355, 154] width 206 height 39
drag, startPoint x: 351, startPoint y: 170, endPoint x: 330, endPoint y: 171, distance: 20.6
click at [330, 182] on div "Attached is a copy of our current 2025 2026 wedding brochure for your considera…" at bounding box center [355, 225] width 206 height 86
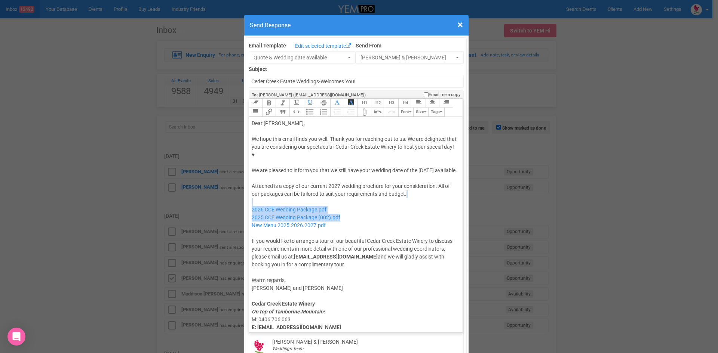
drag, startPoint x: 339, startPoint y: 201, endPoint x: 311, endPoint y: 190, distance: 30.3
click at [311, 190] on div "Attached is a copy of our current 2027 wedding brochure for your consideration.…" at bounding box center [355, 225] width 206 height 86
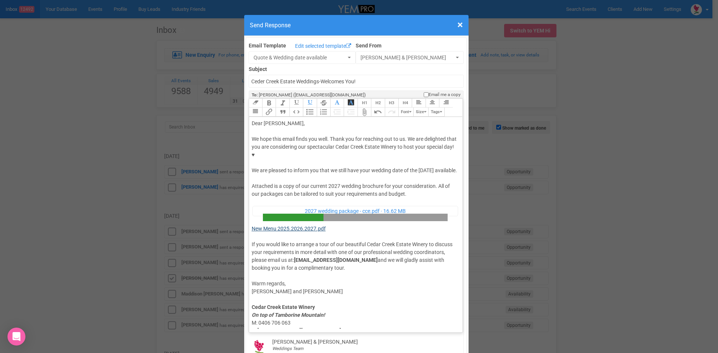
click at [252, 226] on link "New Menu 2025.2026.2027.pdf" at bounding box center [289, 229] width 74 height 6
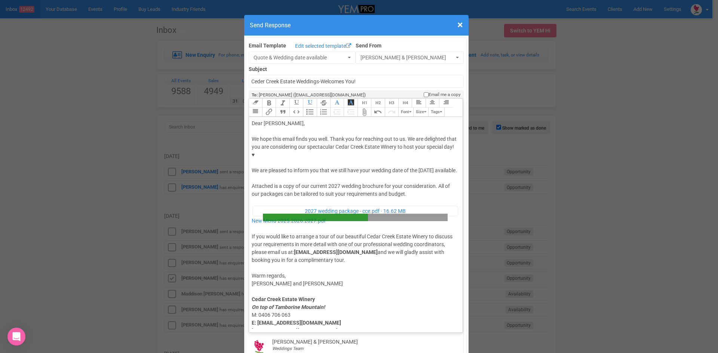
click at [264, 186] on div "Attached is a copy of our current 2027 wedding brochure for your consideration.…" at bounding box center [355, 222] width 206 height 81
type trix-editor "<div>Dear Adam,</div><div><strong>&nbsp;</strong></div><div>We hope this email …"
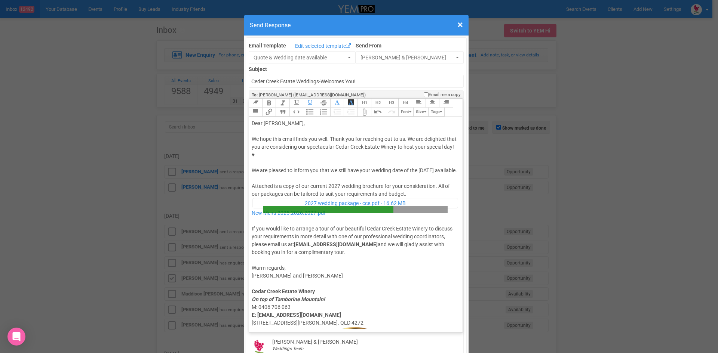
click at [285, 205] on div "Attached is a copy of our current 2027 wedding brochure for your consideration.…" at bounding box center [355, 219] width 206 height 74
drag, startPoint x: 328, startPoint y: 154, endPoint x: 416, endPoint y: 145, distance: 88.3
click at [416, 145] on div "We hope this email finds you well. Thank you for reaching out to us. We are del…" at bounding box center [355, 154] width 206 height 39
click at [277, 99] on button "Italic" at bounding box center [281, 103] width 13 height 9
click at [262, 99] on button "Bold" at bounding box center [268, 103] width 13 height 9
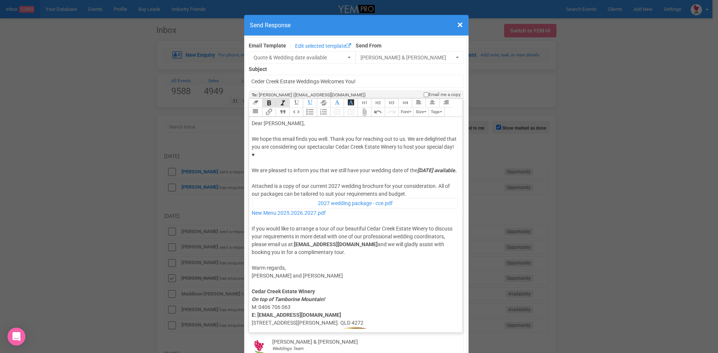
click at [337, 135] on div "We hope this email finds you well. Thank you for reaching out to us. We are del…" at bounding box center [355, 154] width 206 height 39
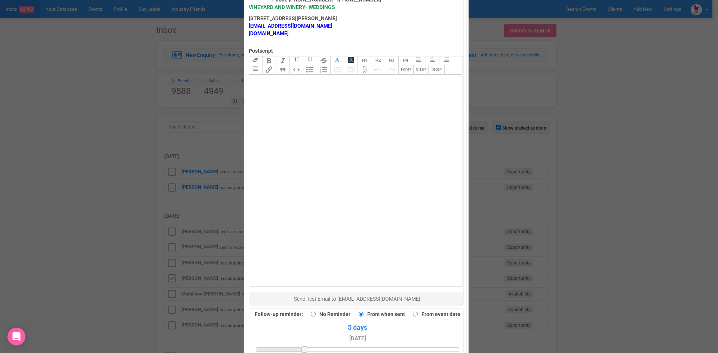
scroll to position [518, 0]
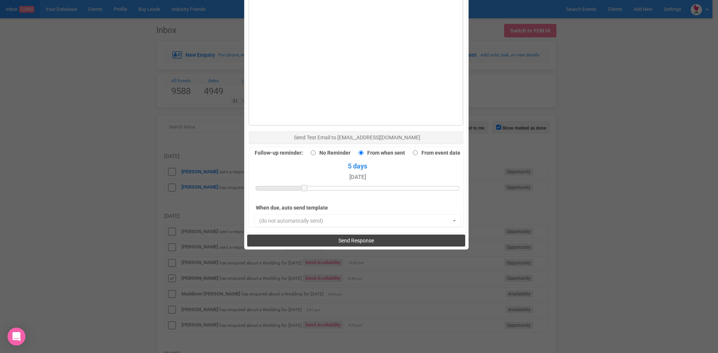
drag, startPoint x: 317, startPoint y: 219, endPoint x: 314, endPoint y: 216, distance: 4.3
click at [316, 235] on button "Send Response" at bounding box center [356, 241] width 218 height 12
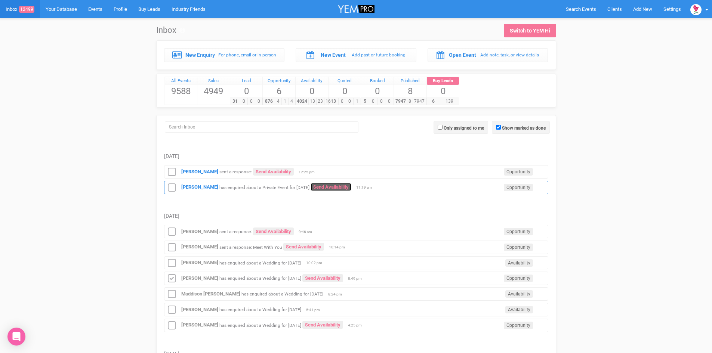
click at [326, 186] on link "Send Availability" at bounding box center [331, 187] width 41 height 8
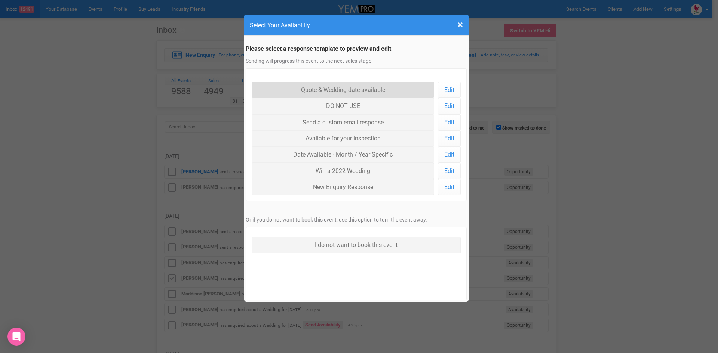
click at [324, 88] on link "Quote & Wedding date available" at bounding box center [343, 90] width 183 height 16
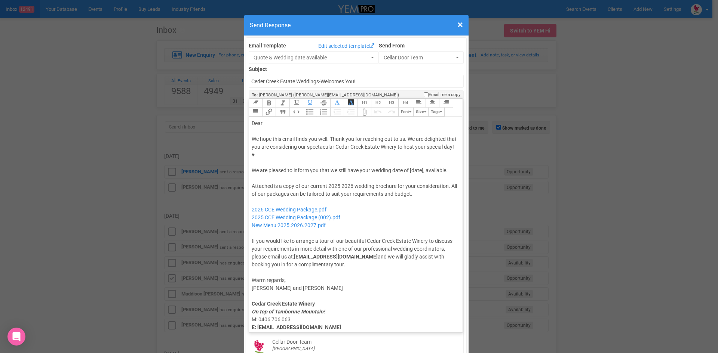
click at [266, 121] on div "Dear" at bounding box center [355, 124] width 206 height 8
drag, startPoint x: 424, startPoint y: 171, endPoint x: 358, endPoint y: 173, distance: 66.2
click at [358, 173] on div "We hope this email finds you well. Thank you for reaching out to us. We are del…" at bounding box center [355, 154] width 206 height 39
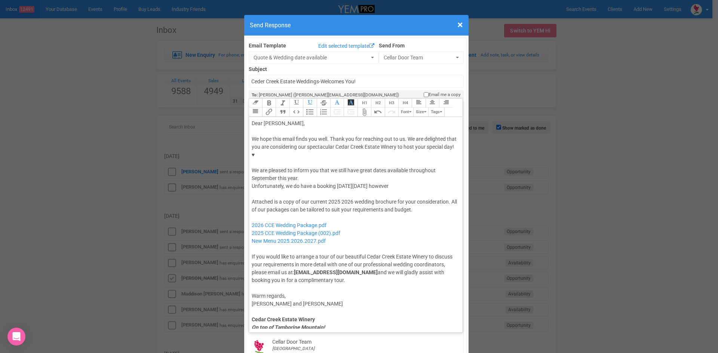
click at [298, 187] on div "We hope this email finds you well. Thank you for reaching out to us. We are del…" at bounding box center [355, 162] width 206 height 55
click at [434, 186] on div "We hope this email finds you well. Thank you for reaching out to us. We are del…" at bounding box center [355, 162] width 206 height 55
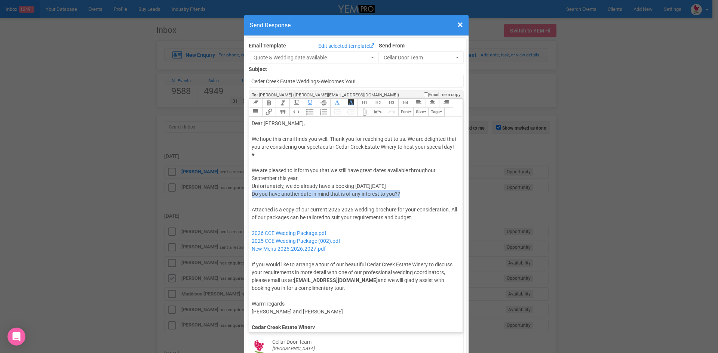
drag, startPoint x: 400, startPoint y: 196, endPoint x: 250, endPoint y: 197, distance: 150.3
click at [252, 197] on div "We hope this email finds you well. Thank you for reaching out to us. We are del…" at bounding box center [355, 166] width 206 height 63
click at [277, 102] on button "Italic" at bounding box center [281, 103] width 13 height 9
click at [271, 104] on button "Bold" at bounding box center [268, 103] width 13 height 9
click at [343, 181] on div "We hope this email finds you well. Thank you for reaching out to us. We are del…" at bounding box center [355, 166] width 206 height 63
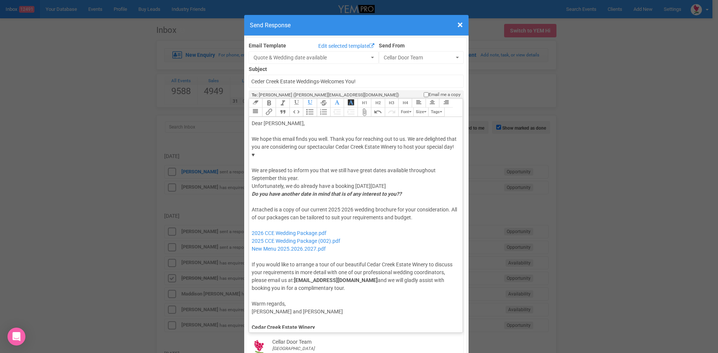
click at [298, 204] on div at bounding box center [355, 202] width 206 height 8
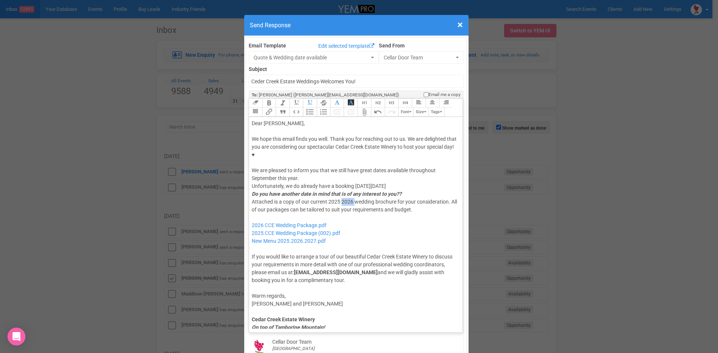
drag, startPoint x: 352, startPoint y: 201, endPoint x: 339, endPoint y: 203, distance: 12.4
click at [339, 203] on div "Attached is a copy of our current 2025 2026 wedding brochure for your considera…" at bounding box center [355, 241] width 206 height 86
drag, startPoint x: 334, startPoint y: 227, endPoint x: 294, endPoint y: 219, distance: 40.7
click at [294, 219] on div "Attached is a copy of our current 2025 wedding brochure for your consideration.…" at bounding box center [355, 241] width 206 height 86
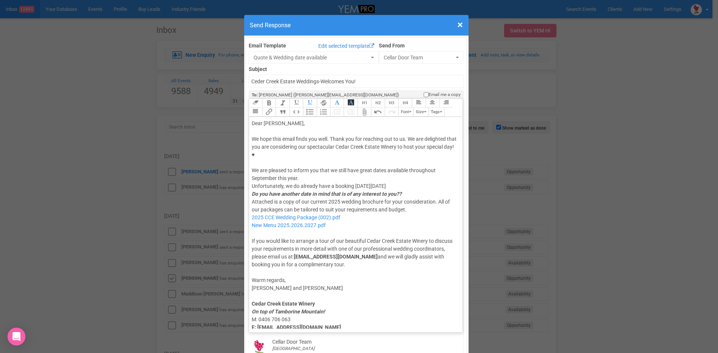
click at [287, 235] on div "Attached is a copy of our current 2025 wedding brochure for your consideration.…" at bounding box center [355, 233] width 206 height 71
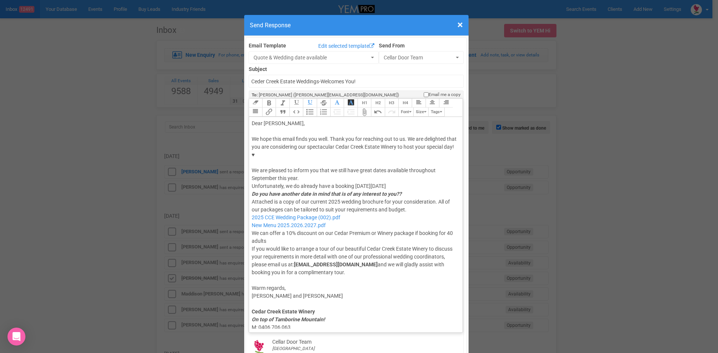
click at [449, 234] on trix-editor "Dear Natalie, We hope this email finds you well. Thank you for reaching out to …" at bounding box center [356, 223] width 214 height 212
click at [308, 242] on div "Attached is a copy of our current 2025 wedding brochure for your consideration.…" at bounding box center [355, 237] width 206 height 78
click at [275, 242] on div "Attached is a copy of our current 2025 wedding brochure for your consideration.…" at bounding box center [355, 237] width 206 height 78
click at [394, 240] on div "Attached is a copy of our current 2025 wedding brochure for your consideration.…" at bounding box center [355, 237] width 206 height 78
click at [360, 241] on div "Attached is a copy of our current 2025 wedding brochure for your consideration.…" at bounding box center [355, 237] width 206 height 78
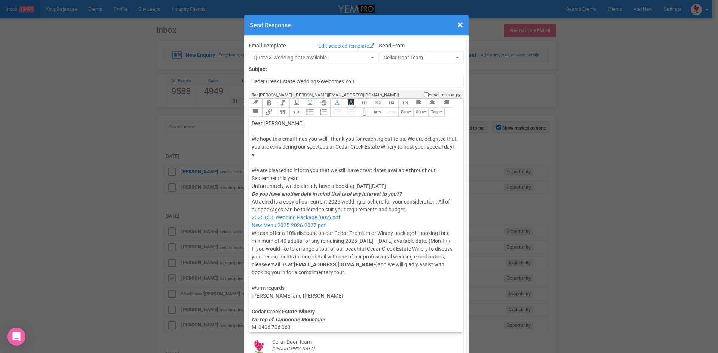
drag, startPoint x: 376, startPoint y: 250, endPoint x: 433, endPoint y: 243, distance: 57.3
click at [433, 243] on div "Attached is a copy of our current 2025 wedding brochure for your consideration.…" at bounding box center [355, 237] width 206 height 78
type trix-editor "<div>Dear Natalie,</div><div><strong>&nbsp;</strong></div><div>We hope this ema…"
click at [366, 227] on div "Attached is a copy of our current 2025 wedding brochure for your consideration.…" at bounding box center [355, 237] width 206 height 78
click at [357, 207] on div "Attached is a copy of our current 2025 wedding brochure for your consideration.…" at bounding box center [355, 237] width 206 height 78
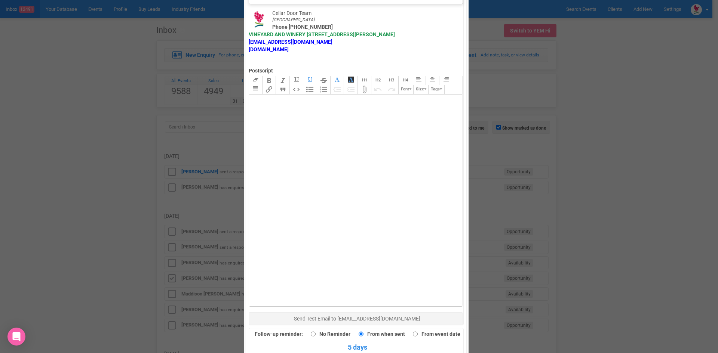
scroll to position [449, 0]
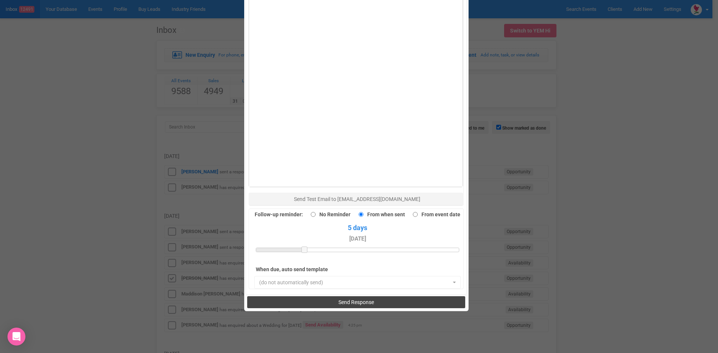
click at [329, 302] on button "Send Response" at bounding box center [356, 302] width 218 height 12
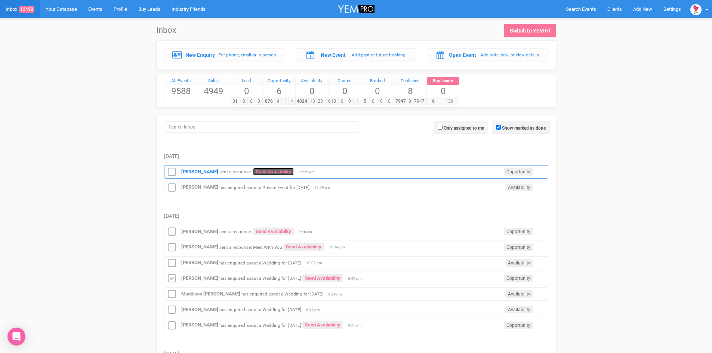
click at [264, 171] on link "Send Availability" at bounding box center [273, 172] width 41 height 8
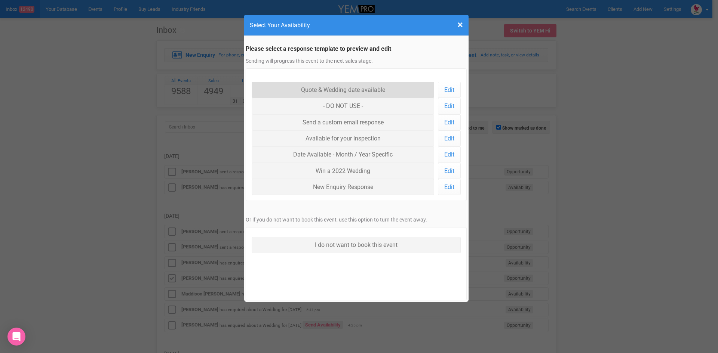
click at [326, 91] on link "Quote & Wedding date available" at bounding box center [343, 90] width 183 height 16
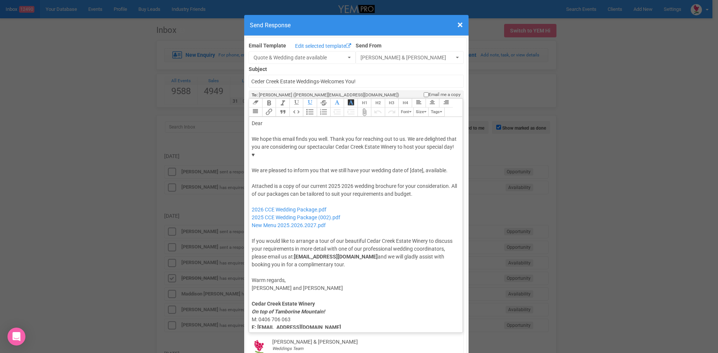
click at [452, 25] on h4 "Send Response" at bounding box center [356, 25] width 213 height 9
click at [457, 25] on span "×" at bounding box center [460, 25] width 6 height 12
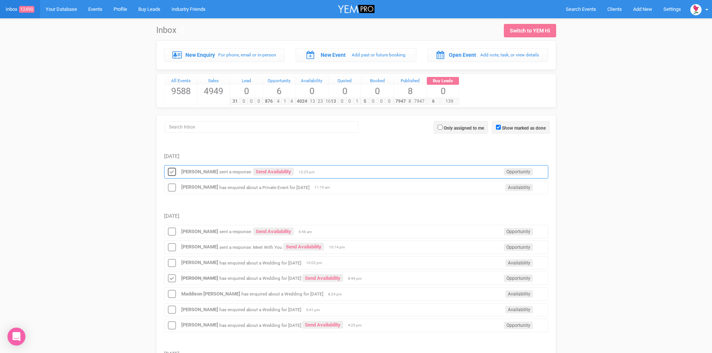
click at [173, 170] on icon at bounding box center [171, 172] width 11 height 10
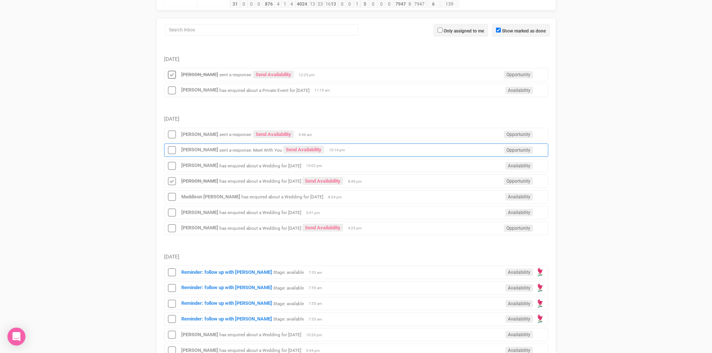
scroll to position [112, 0]
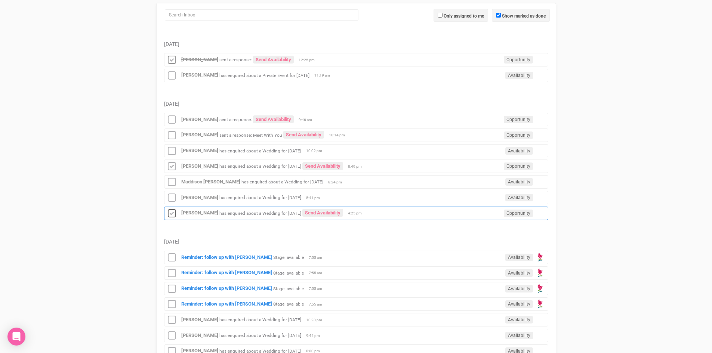
click at [175, 215] on icon at bounding box center [171, 214] width 11 height 10
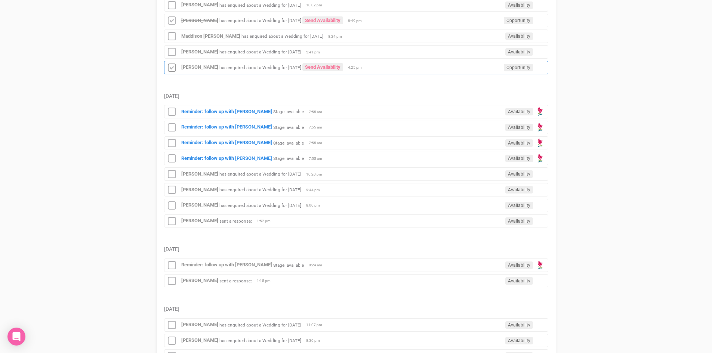
scroll to position [262, 0]
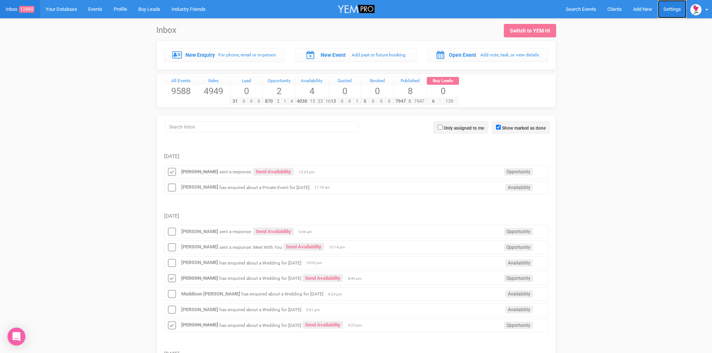
click at [672, 7] on link "Settings" at bounding box center [672, 9] width 29 height 18
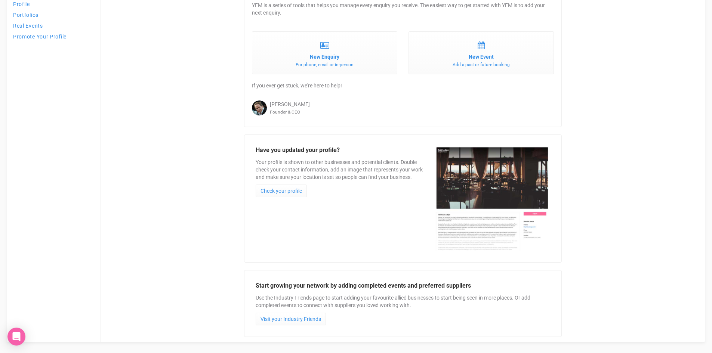
scroll to position [359, 0]
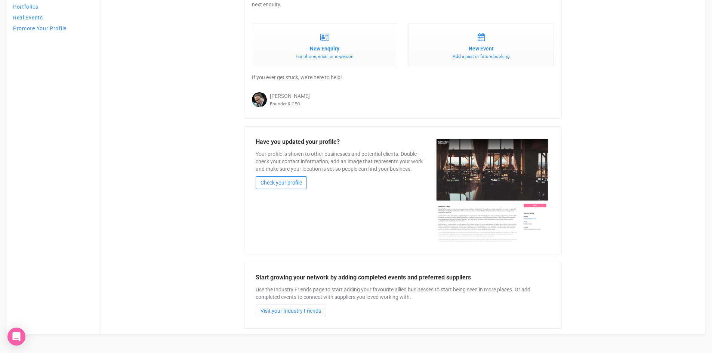
click at [273, 182] on link "Check your profile" at bounding box center [281, 182] width 51 height 13
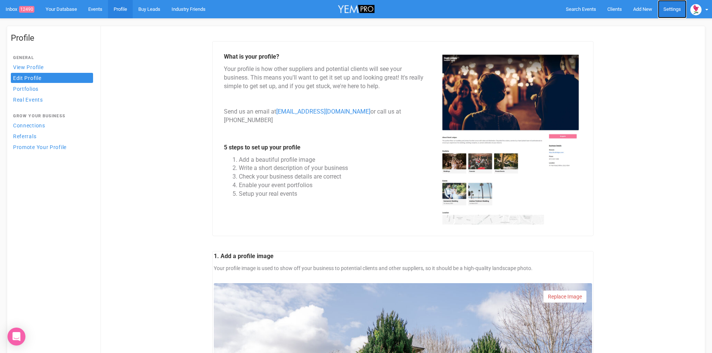
click at [674, 9] on link "Settings" at bounding box center [672, 9] width 29 height 18
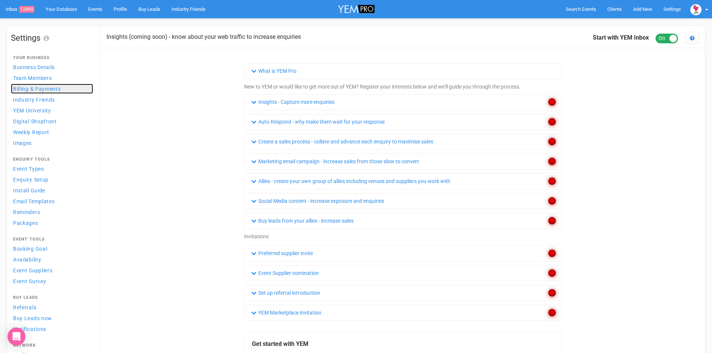
click at [40, 86] on span "Billing & Payments" at bounding box center [37, 89] width 48 height 6
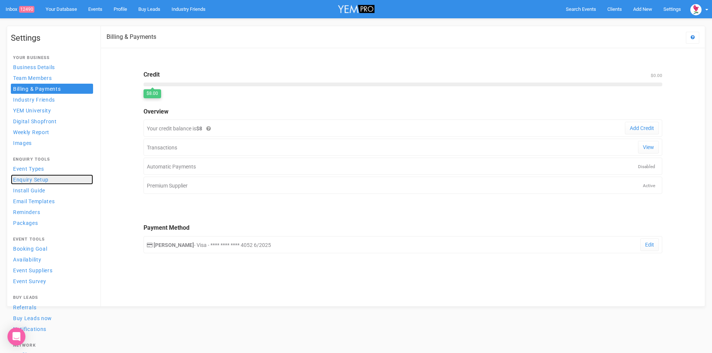
click at [33, 179] on span "Enquiry Setup" at bounding box center [31, 180] width 36 height 6
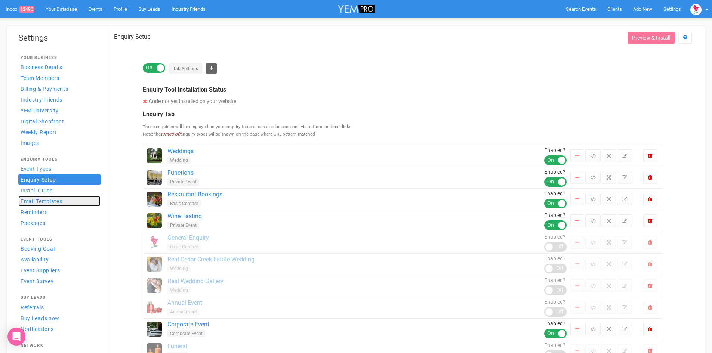
click at [35, 203] on span "Email Templates" at bounding box center [42, 201] width 42 height 6
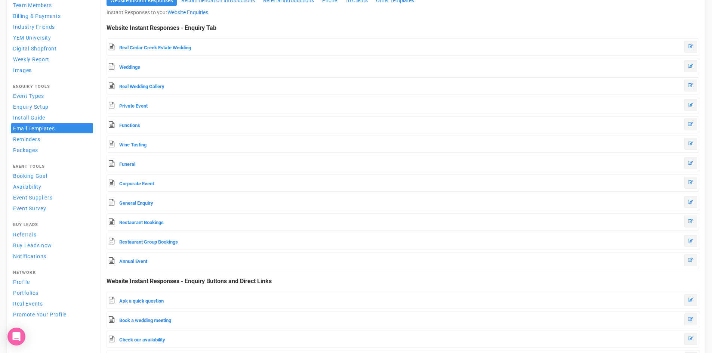
scroll to position [75, 0]
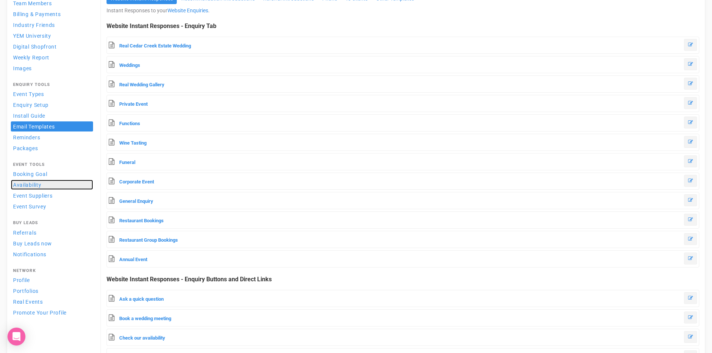
click at [27, 182] on span "Availability" at bounding box center [27, 185] width 28 height 6
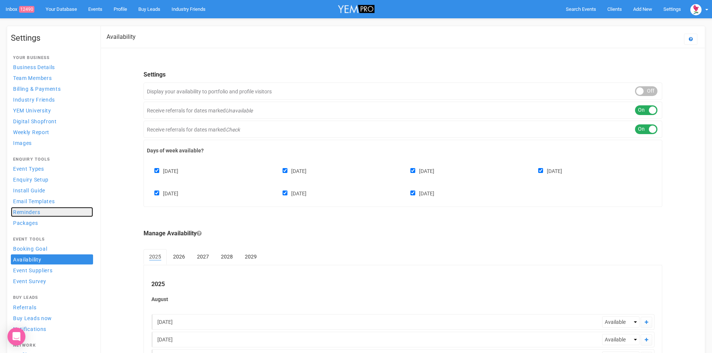
click at [28, 212] on span "Reminders" at bounding box center [26, 212] width 27 height 6
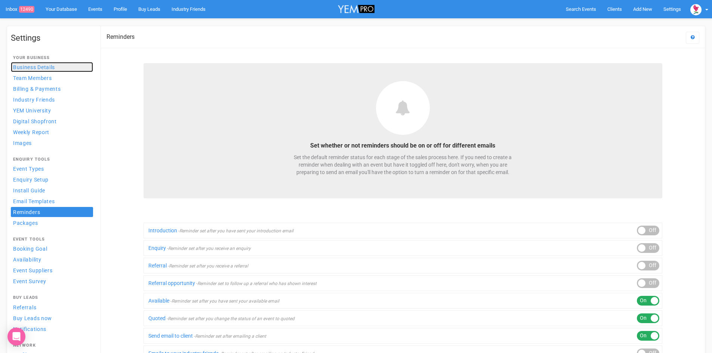
click at [63, 66] on link "Business Details" at bounding box center [52, 67] width 82 height 10
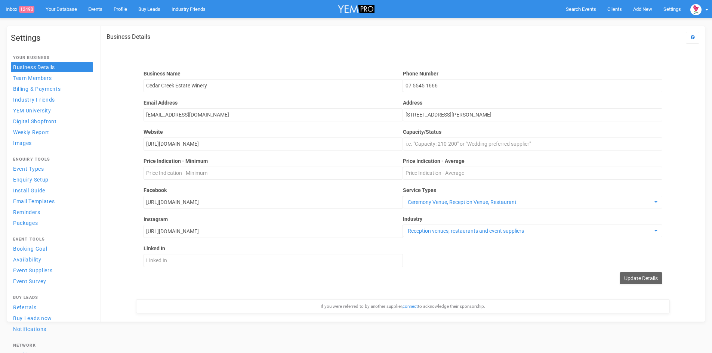
scroll to position [81, 0]
